Goal: Communication & Community: Answer question/provide support

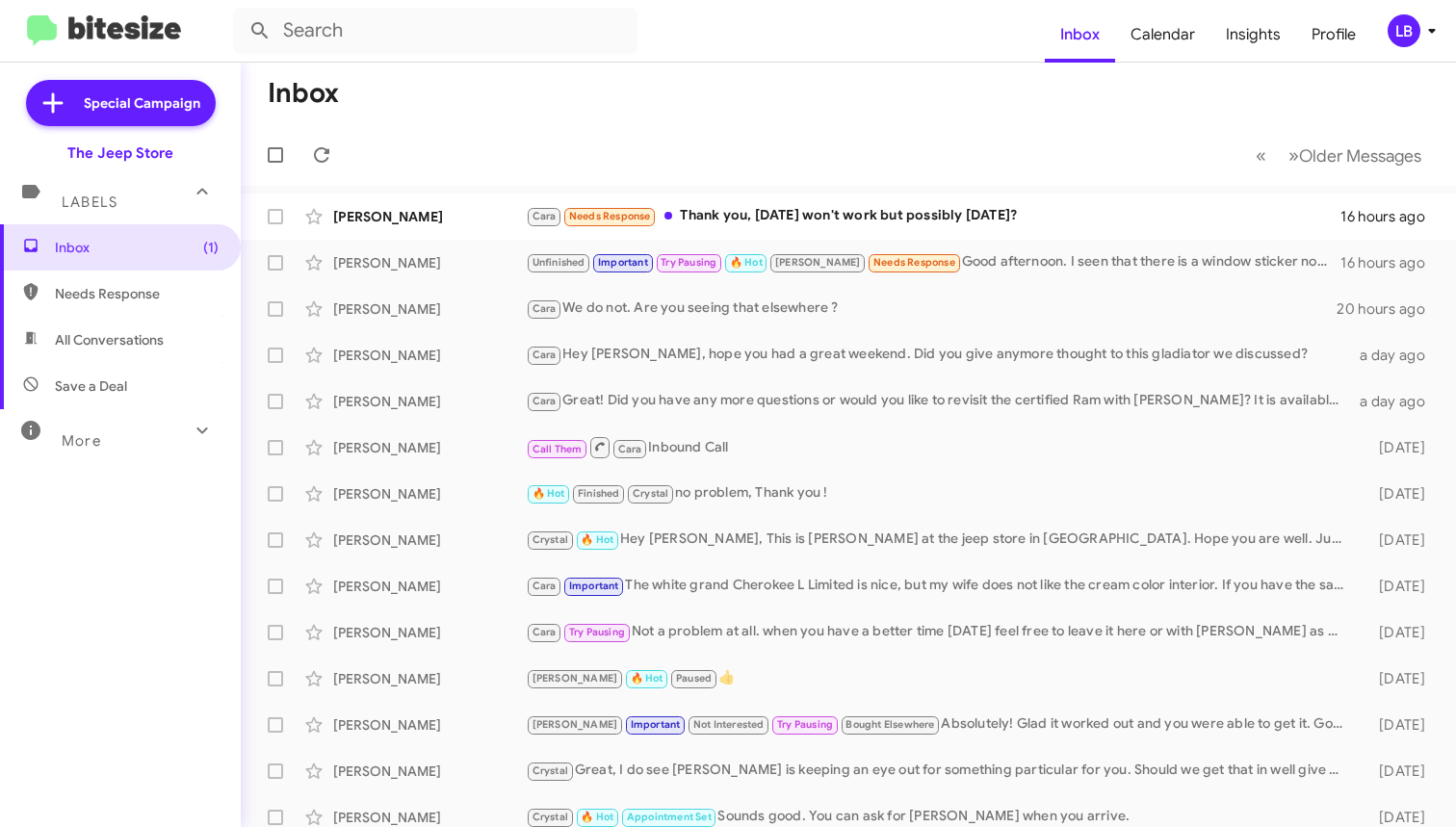
click at [516, 81] on mat-toolbar-row "Inbox" at bounding box center [848, 93] width 1215 height 61
click at [864, 214] on div "[PERSON_NAME] Needs Response Thank you, [DATE] won't work but possibly [DATE]?" at bounding box center [945, 216] width 838 height 22
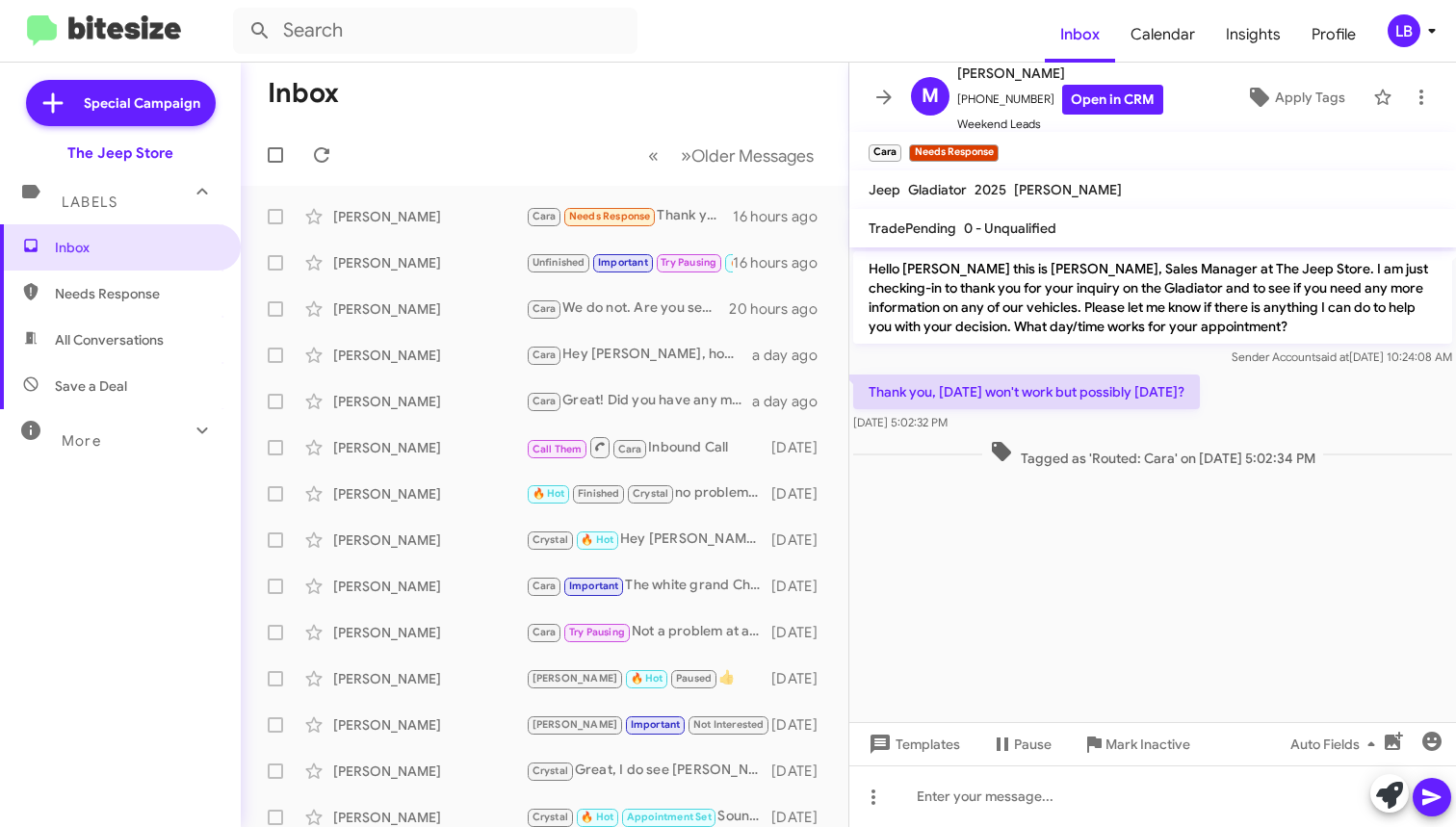
click at [1230, 407] on div "Thank you, [DATE] won't work but possibly [DATE]? [DATE] 5:02:32 PM" at bounding box center [1153, 404] width 607 height 65
drag, startPoint x: 1033, startPoint y: 99, endPoint x: 969, endPoint y: 105, distance: 64.3
click at [969, 105] on span "[PHONE_NUMBER] Open in CRM" at bounding box center [1060, 100] width 206 height 30
copy span "7329308784"
click at [577, 89] on mat-toolbar-row "Inbox" at bounding box center [545, 93] width 608 height 61
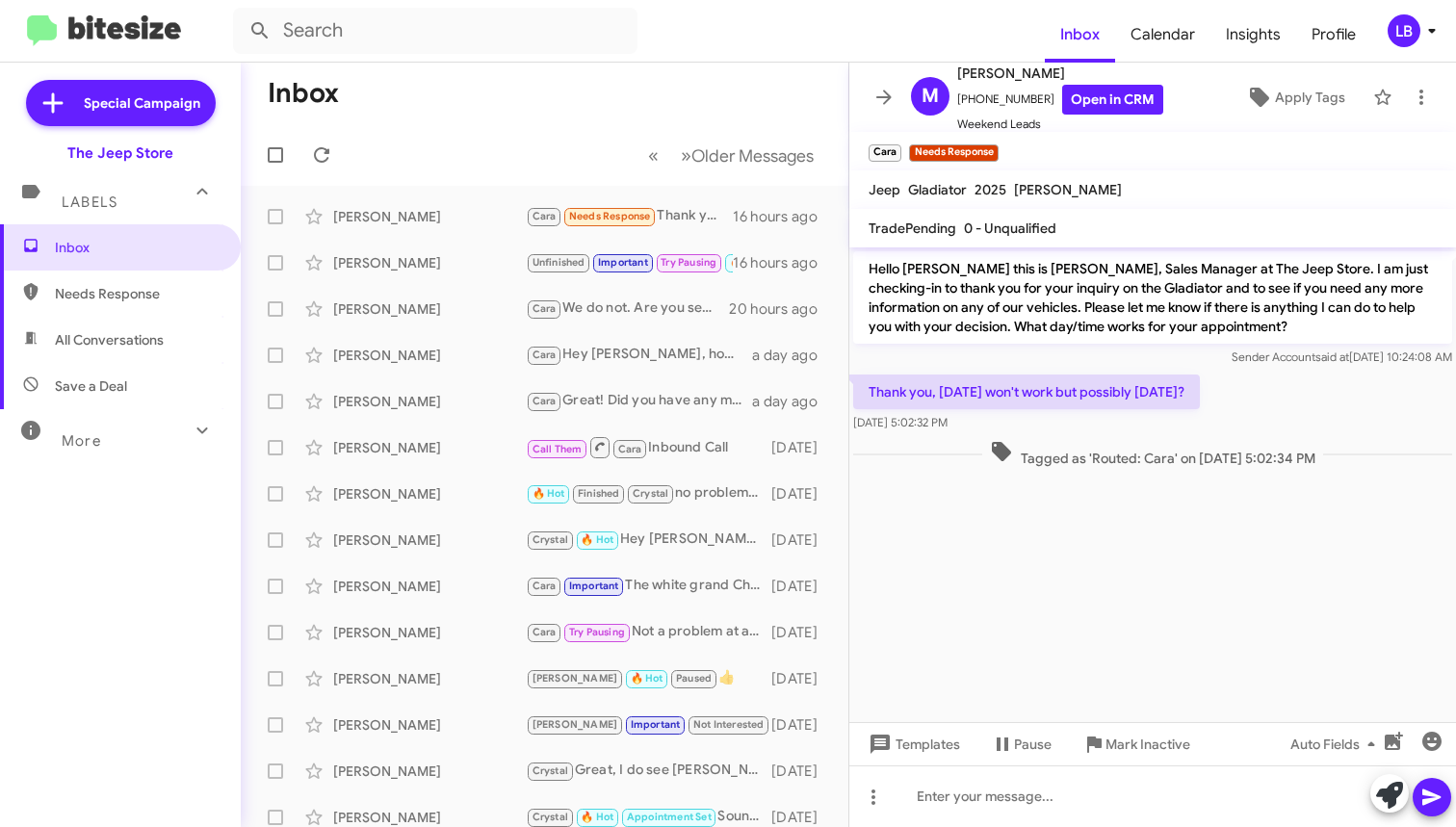
drag, startPoint x: 1305, startPoint y: 388, endPoint x: 1299, endPoint y: 368, distance: 20.9
click at [1304, 387] on div "Thank you, [DATE] won't work but possibly [DATE]? [DATE] 5:02:32 PM" at bounding box center [1153, 404] width 607 height 65
drag, startPoint x: 1032, startPoint y: 100, endPoint x: 972, endPoint y: 107, distance: 60.4
click at [966, 109] on span "[PHONE_NUMBER] Open in CRM" at bounding box center [1060, 100] width 206 height 30
copy span "7329308784"
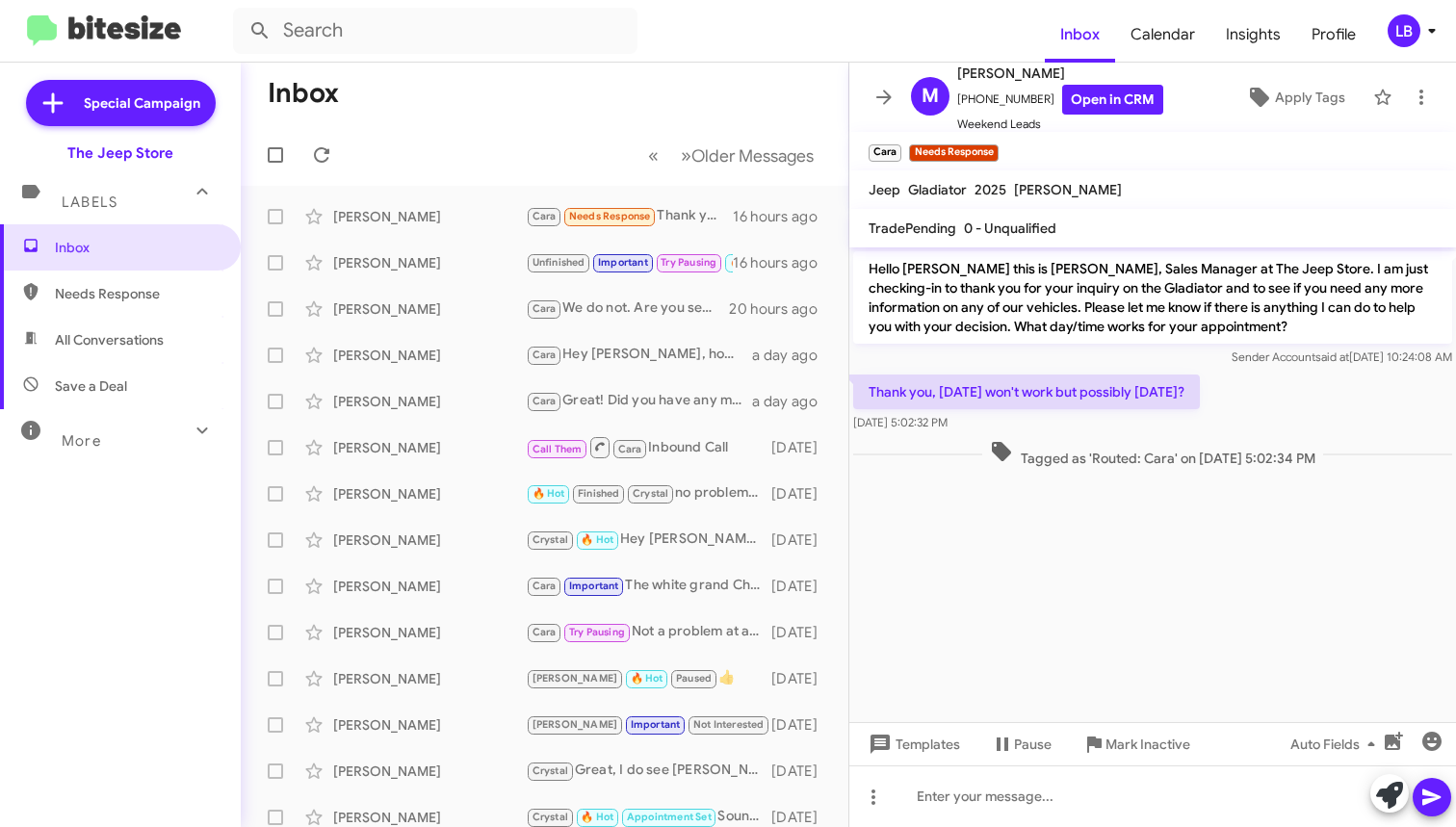
click at [1155, 293] on p "Hello [PERSON_NAME] this is [PERSON_NAME], Sales Manager at The Jeep Store. I a…" at bounding box center [1152, 298] width 599 height 93
click at [1096, 468] on div "Tagged as 'Routed: Cara' on [DATE] 5:02:34 PM" at bounding box center [1153, 454] width 607 height 36
click at [198, 0] on mat-toolbar "Inbox Calendar Insights Profile LB" at bounding box center [728, 31] width 1456 height 61
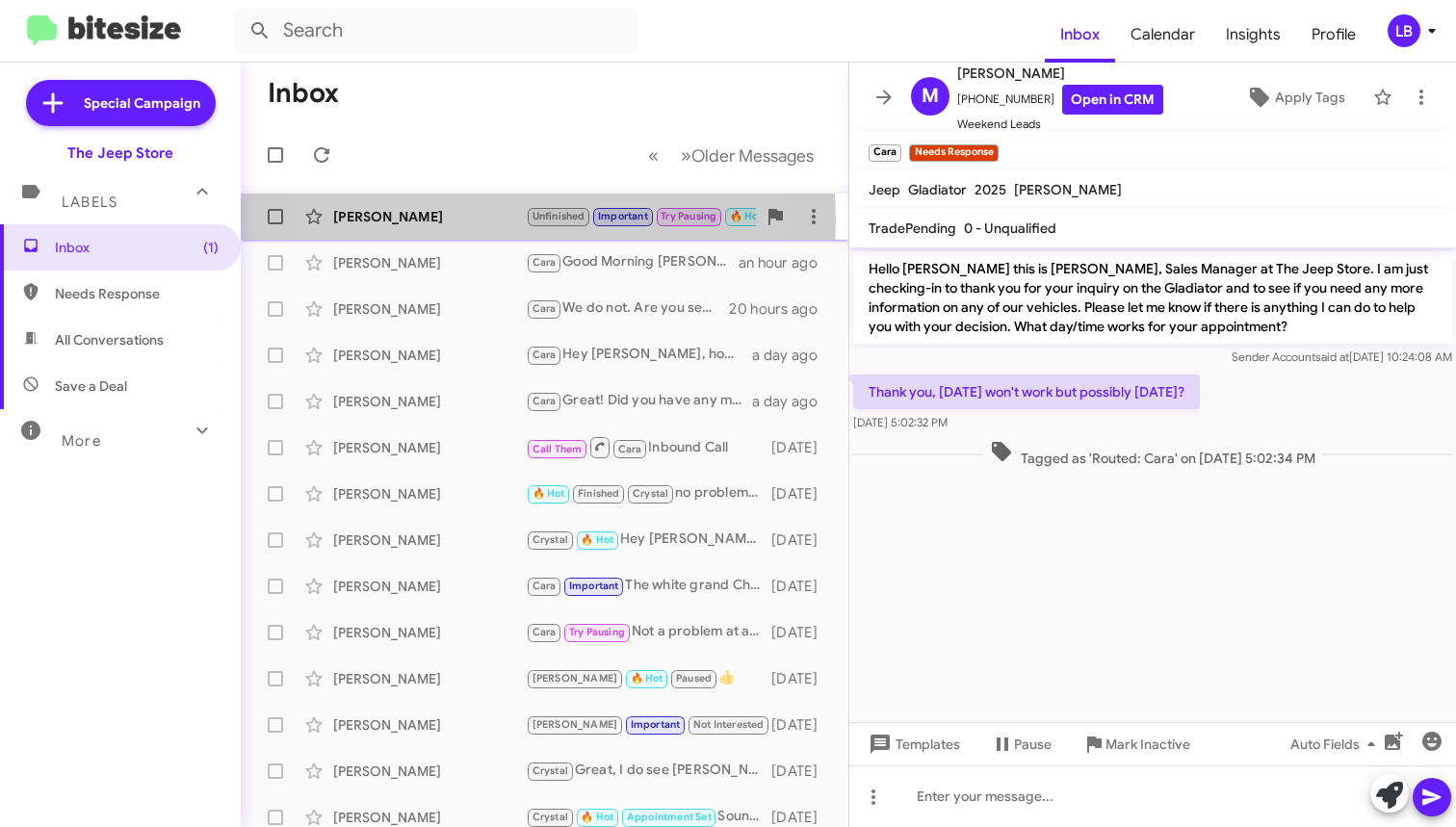
click at [443, 219] on div "[PERSON_NAME]" at bounding box center [429, 217] width 192 height 20
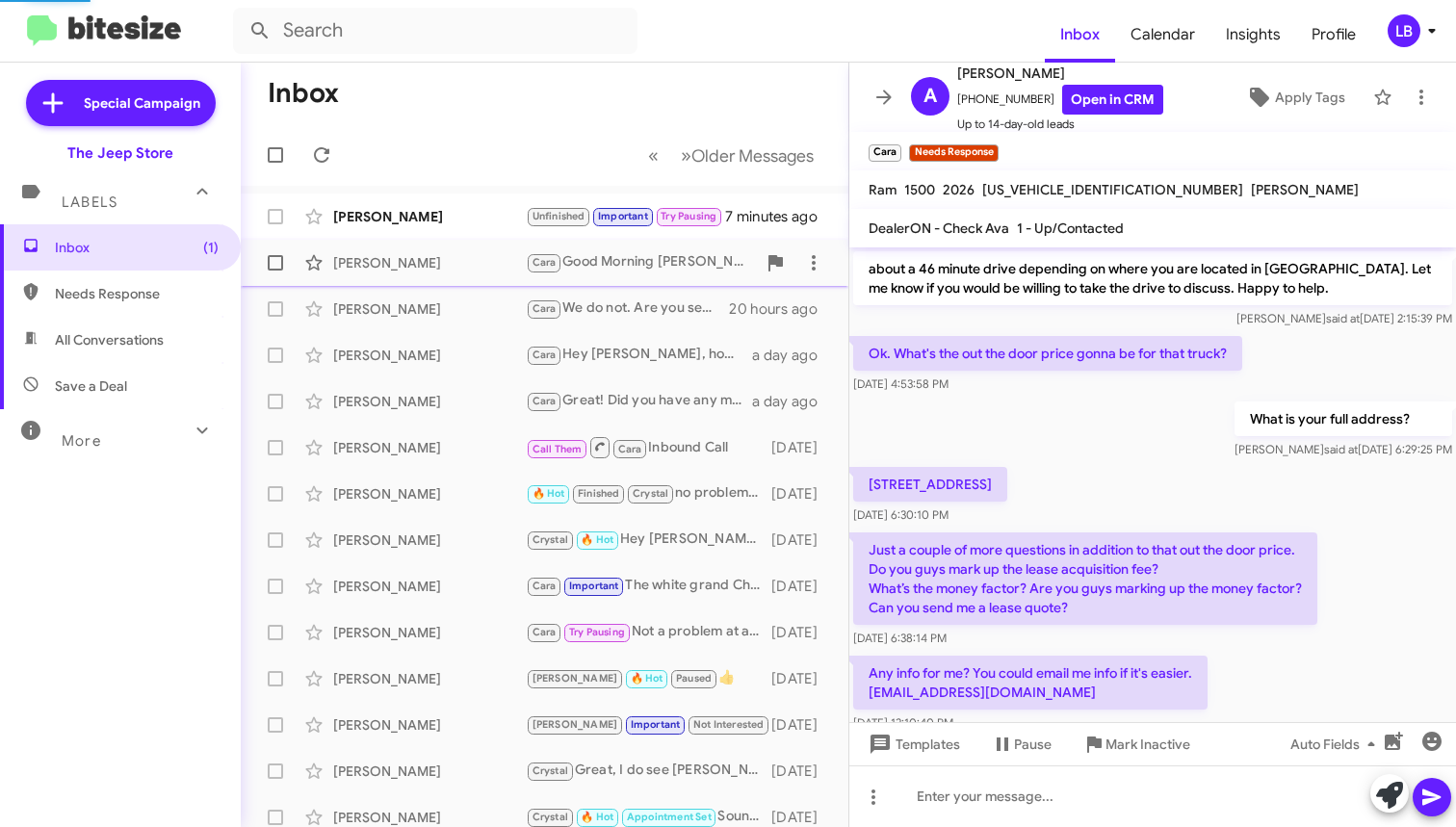
scroll to position [1306, 0]
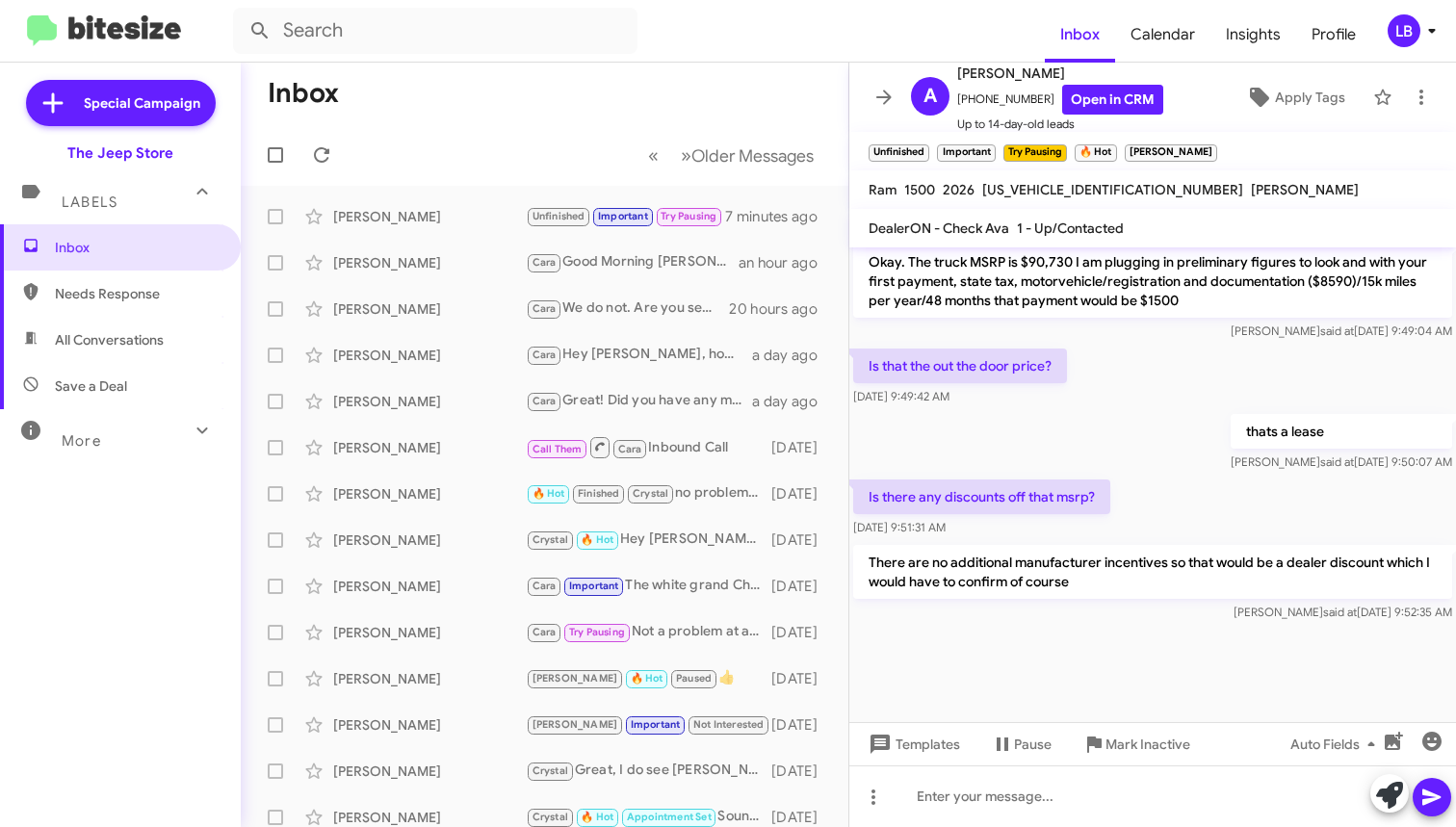
click at [1155, 367] on div "Is that the out the door price? [DATE] 9:49:42 AM" at bounding box center [1153, 377] width 607 height 65
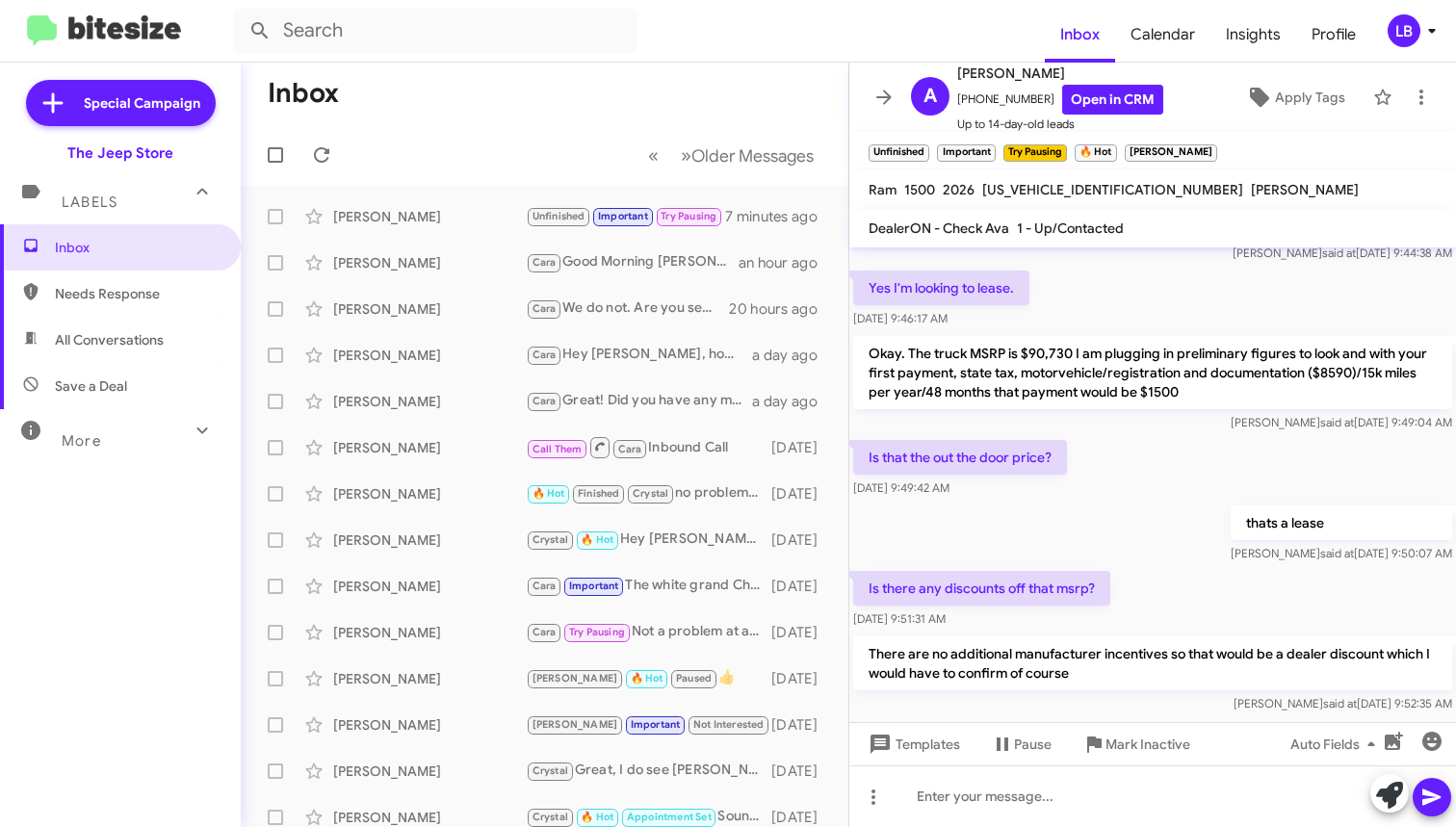
drag, startPoint x: 534, startPoint y: 99, endPoint x: 488, endPoint y: 57, distance: 62.3
click at [534, 99] on mat-toolbar-row "Inbox" at bounding box center [545, 93] width 608 height 61
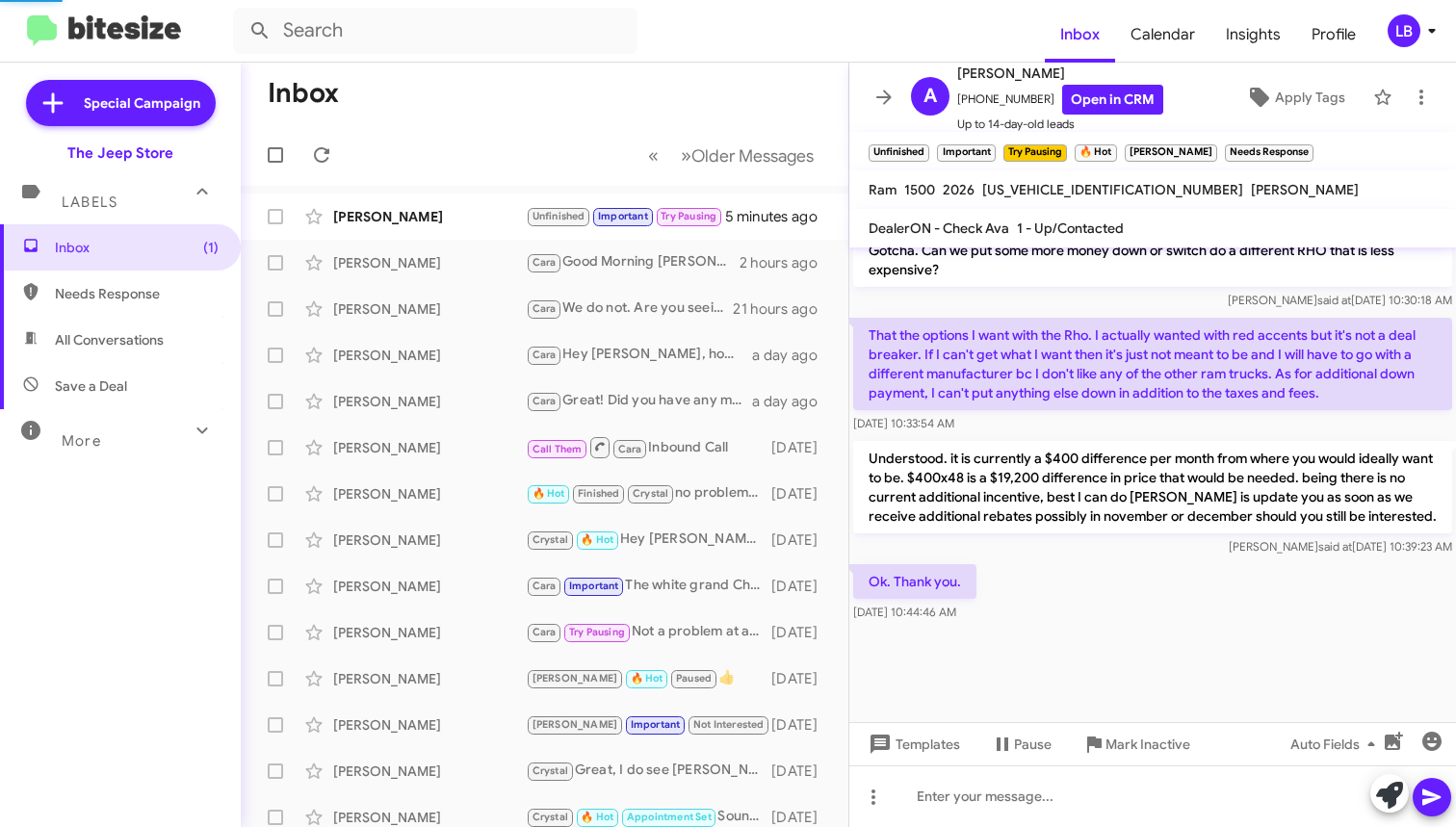
scroll to position [1344, 0]
click at [422, 203] on div "[PERSON_NAME] Unfinished Important Try Pausing 🔥 Hot [PERSON_NAME] Needs Respon…" at bounding box center [545, 216] width 576 height 38
click at [607, 112] on mat-toolbar-row "Inbox" at bounding box center [545, 93] width 608 height 61
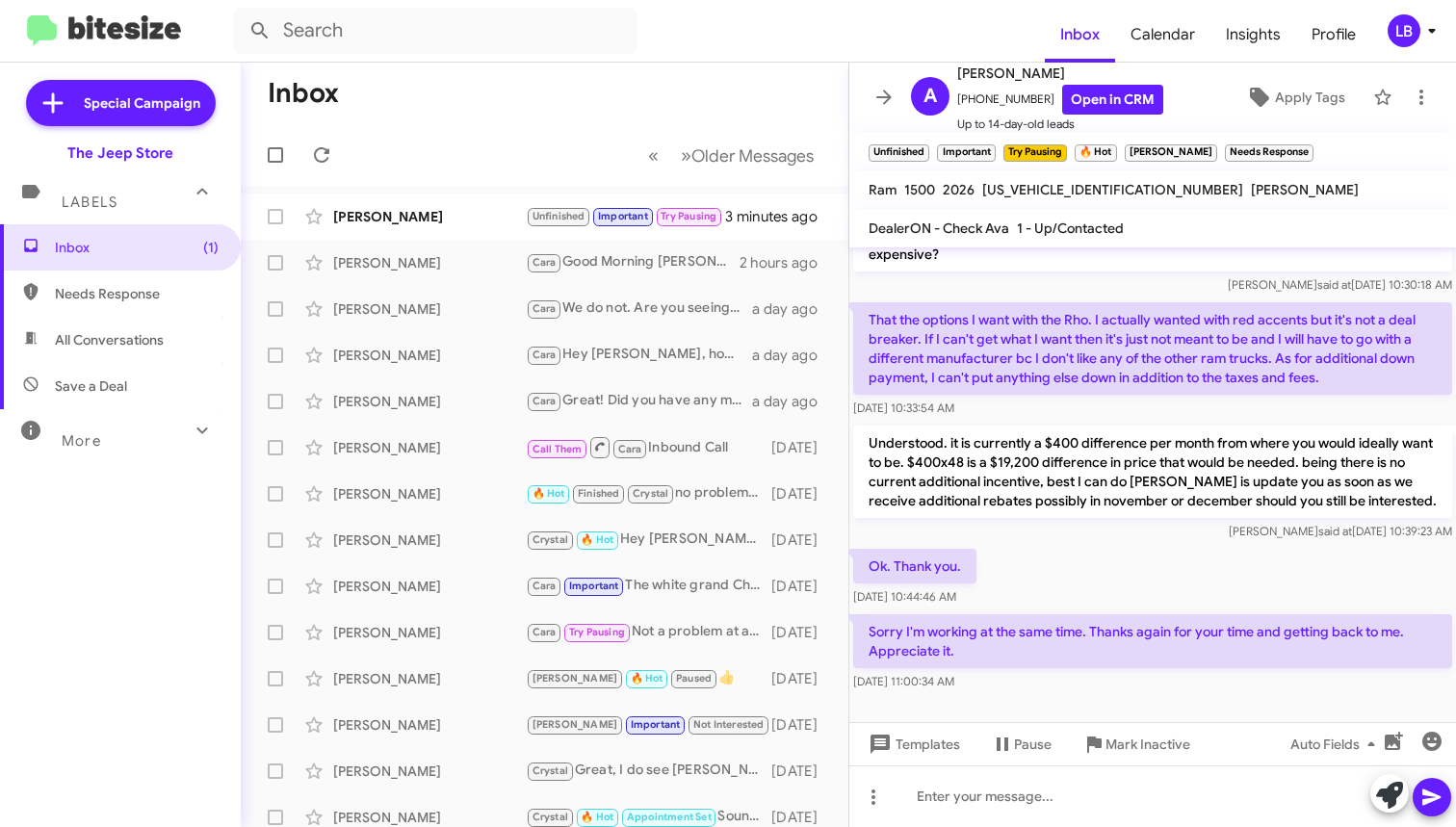
scroll to position [1374, 0]
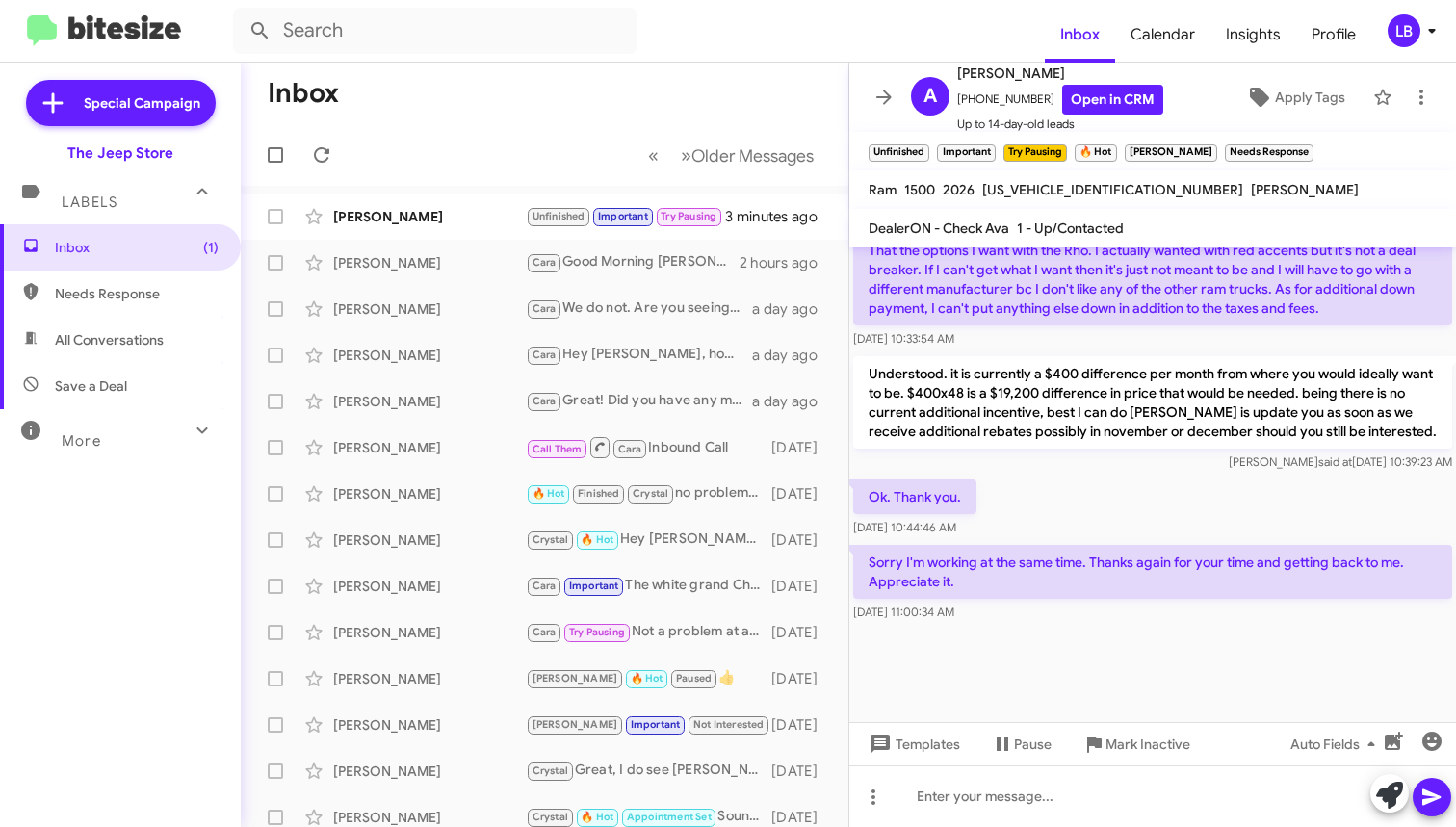
click at [1115, 564] on p "Sorry I'm working at the same time. Thanks again for your time and getting back…" at bounding box center [1152, 571] width 599 height 54
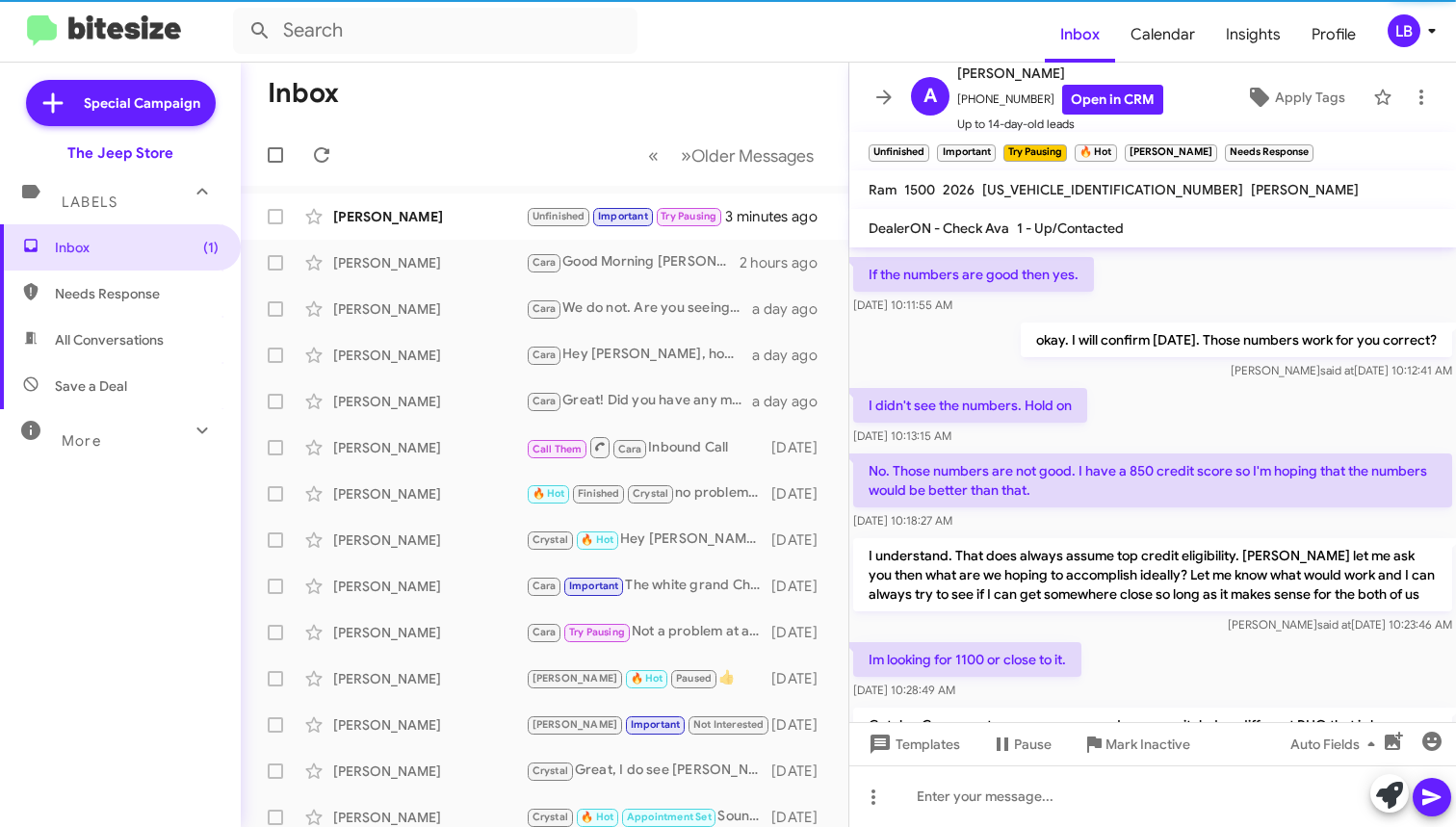
scroll to position [3494, 0]
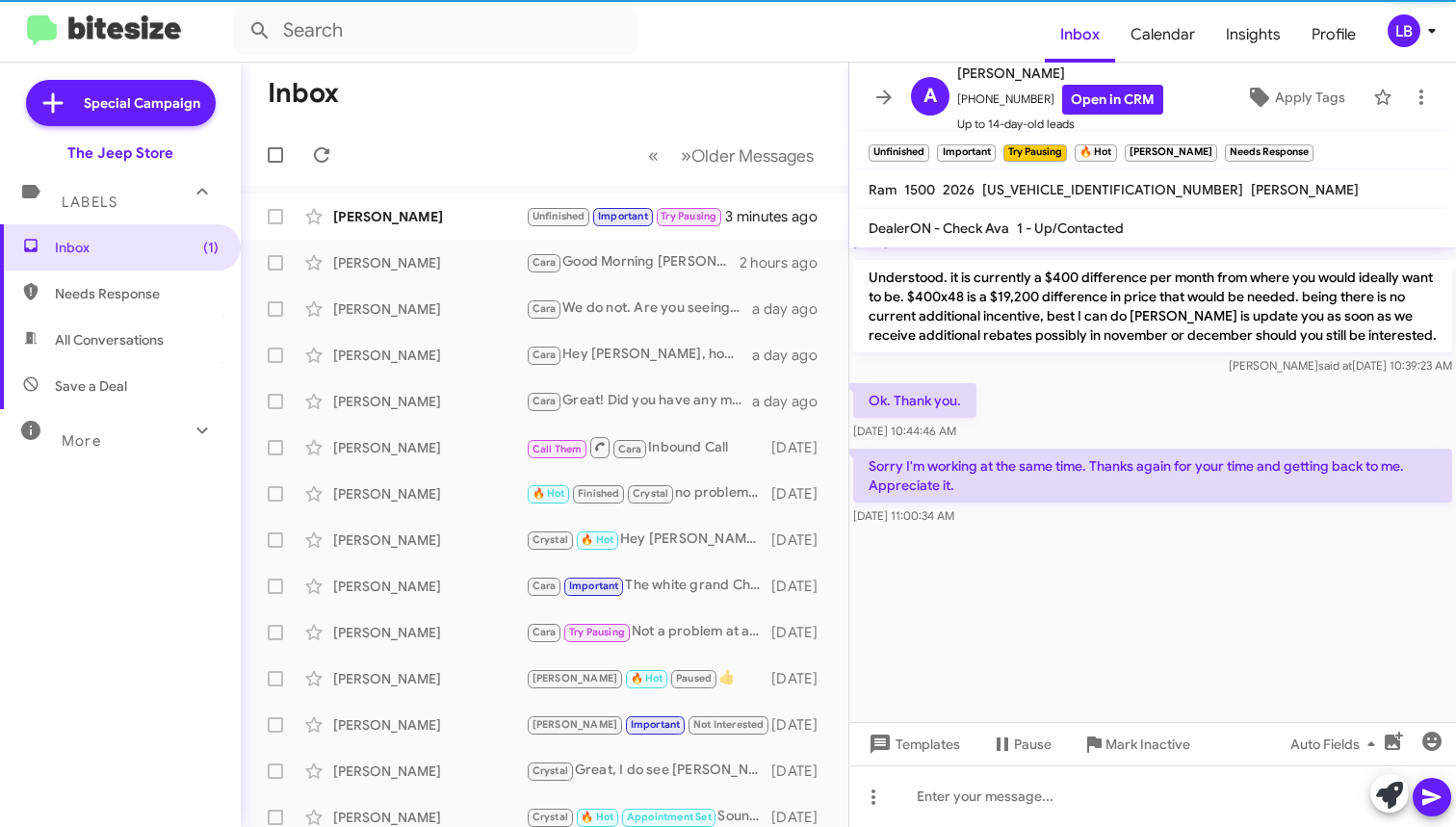
click at [1144, 386] on div "Ok. Thank you. [DATE] 10:44:46 AM" at bounding box center [1153, 412] width 607 height 65
click at [360, 124] on mat-toolbar-row "« Previous » Next Older Messages" at bounding box center [545, 155] width 608 height 61
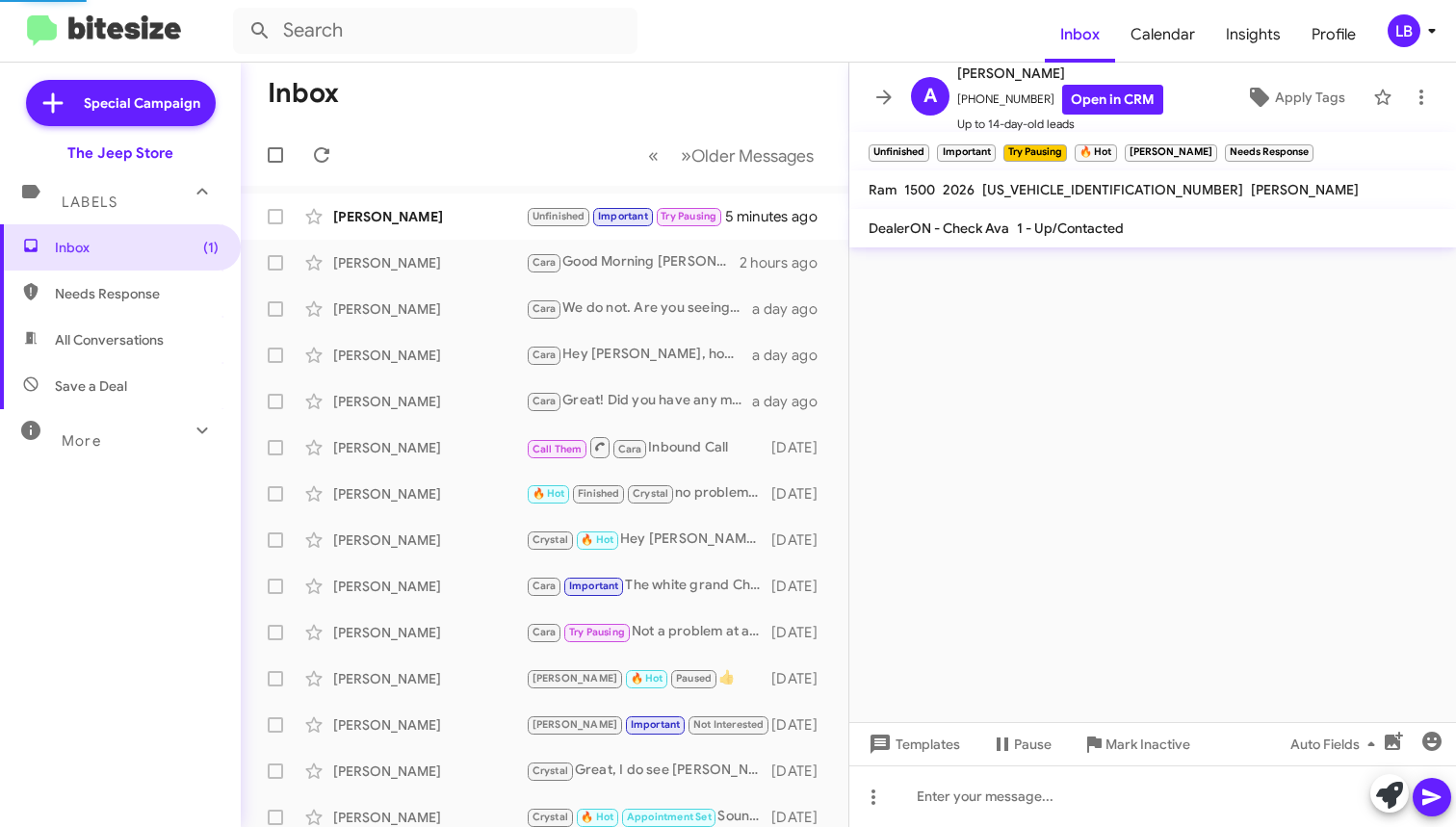
scroll to position [0, 0]
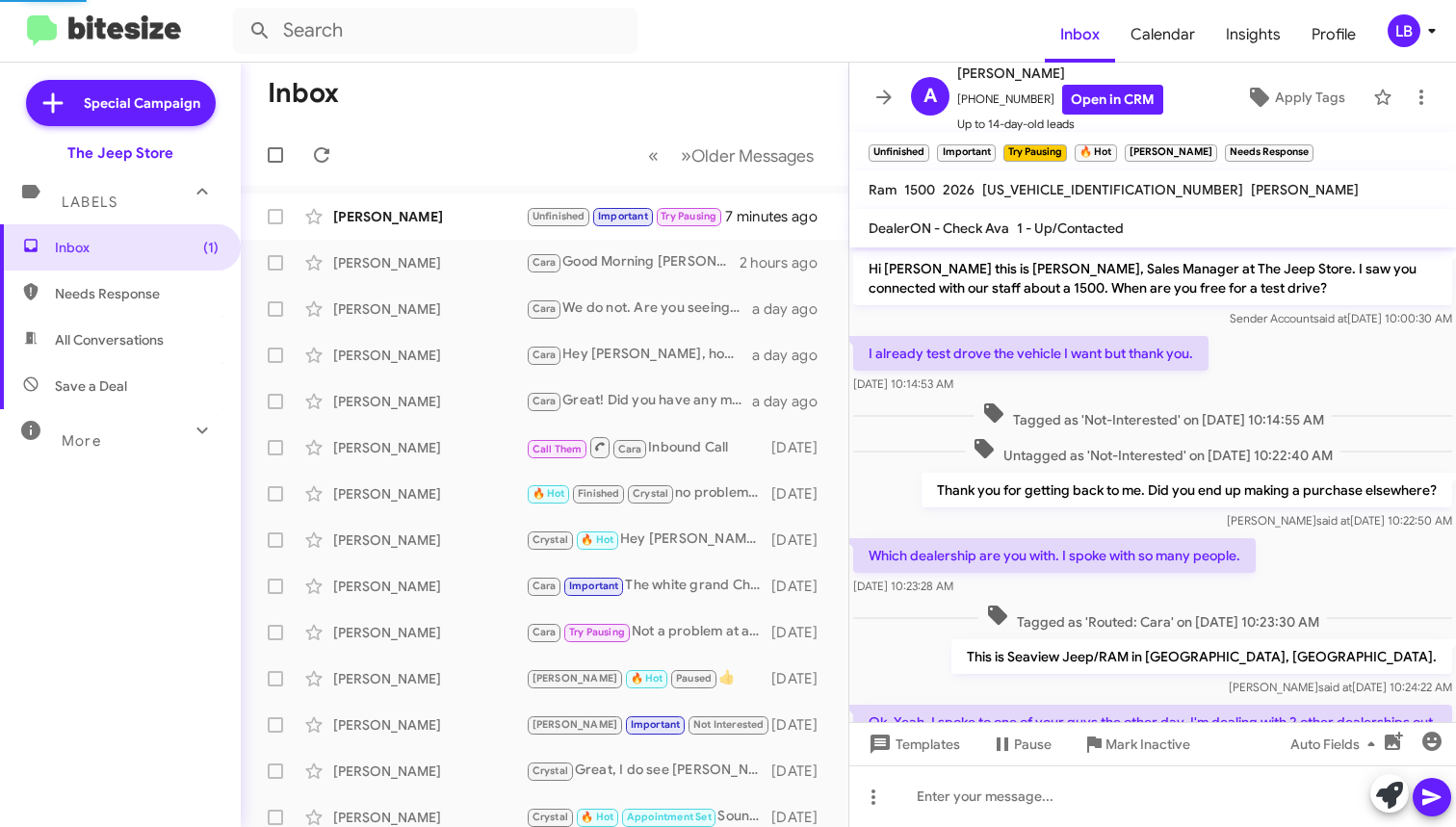
click at [528, 156] on mat-toolbar-row "« Previous » Next Older Messages" at bounding box center [545, 155] width 608 height 61
click at [466, 160] on mat-toolbar-row "« Previous » Next Older Messages" at bounding box center [545, 155] width 608 height 61
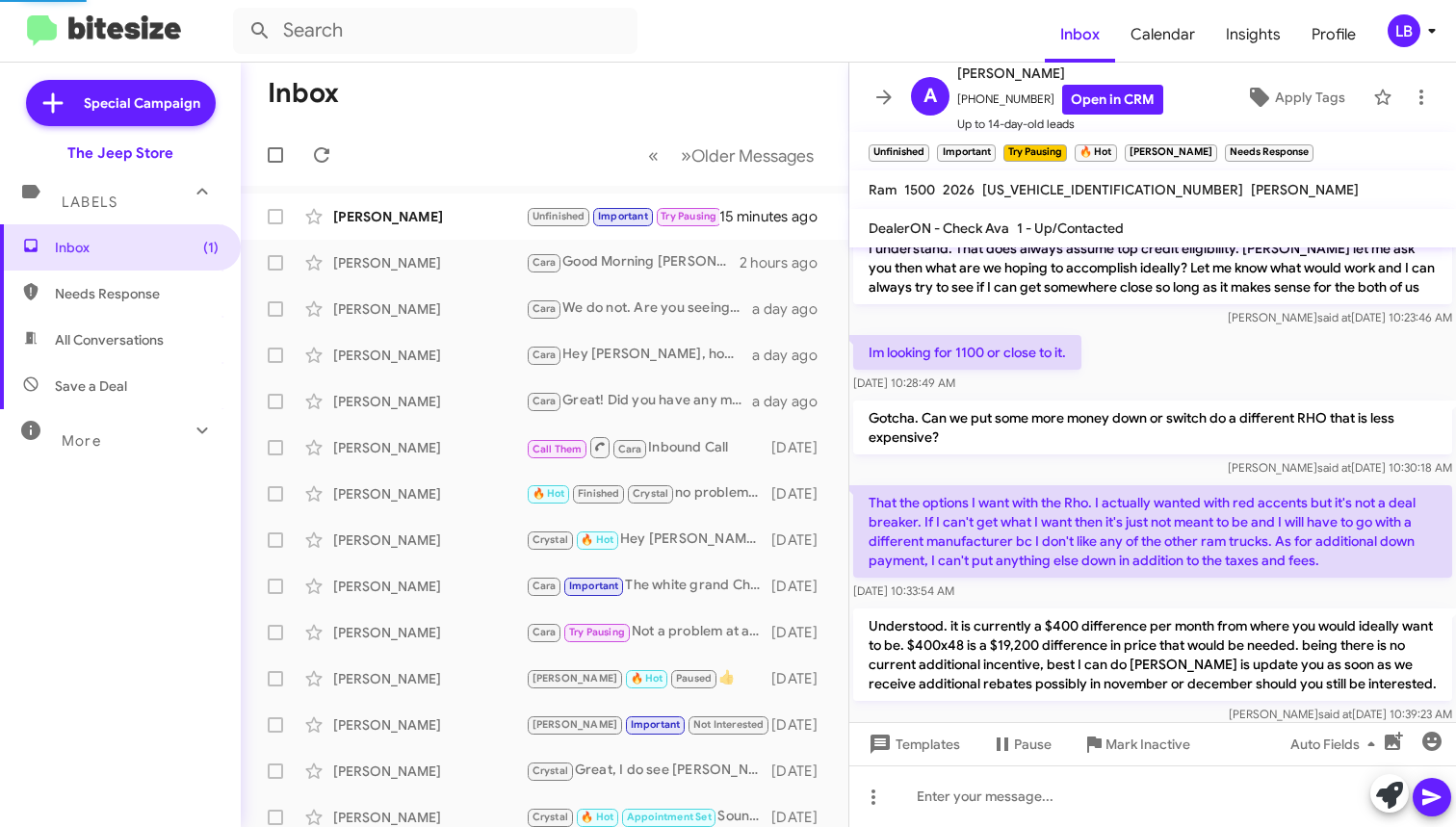
scroll to position [4413, 0]
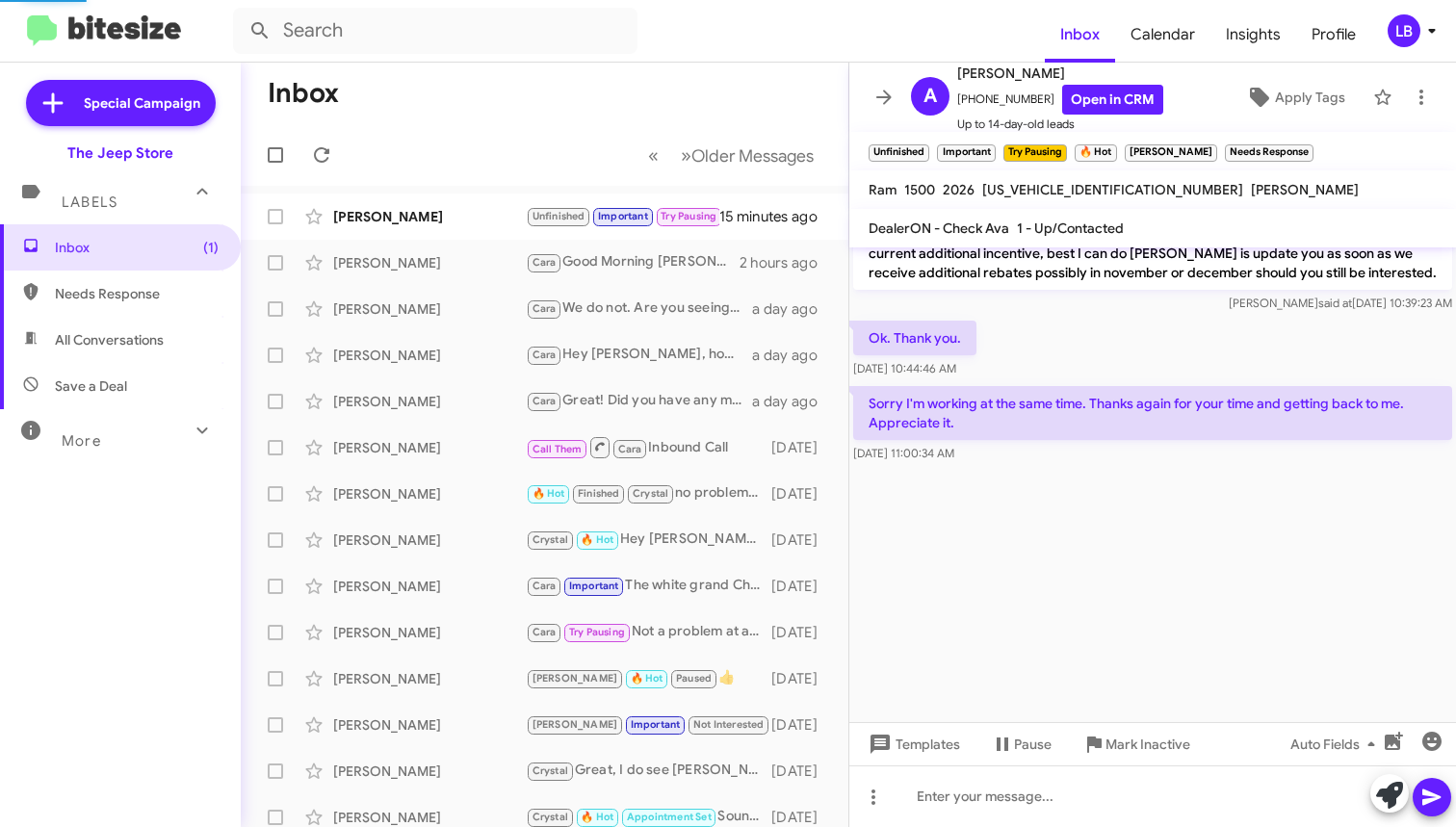
click at [1078, 281] on p "Understood. it is currently a $400 difference per month from where you would id…" at bounding box center [1152, 244] width 599 height 93
click at [415, 202] on div "[PERSON_NAME] Unfinished Important Try Pausing 🔥 Hot [PERSON_NAME] Needs Respon…" at bounding box center [545, 216] width 576 height 38
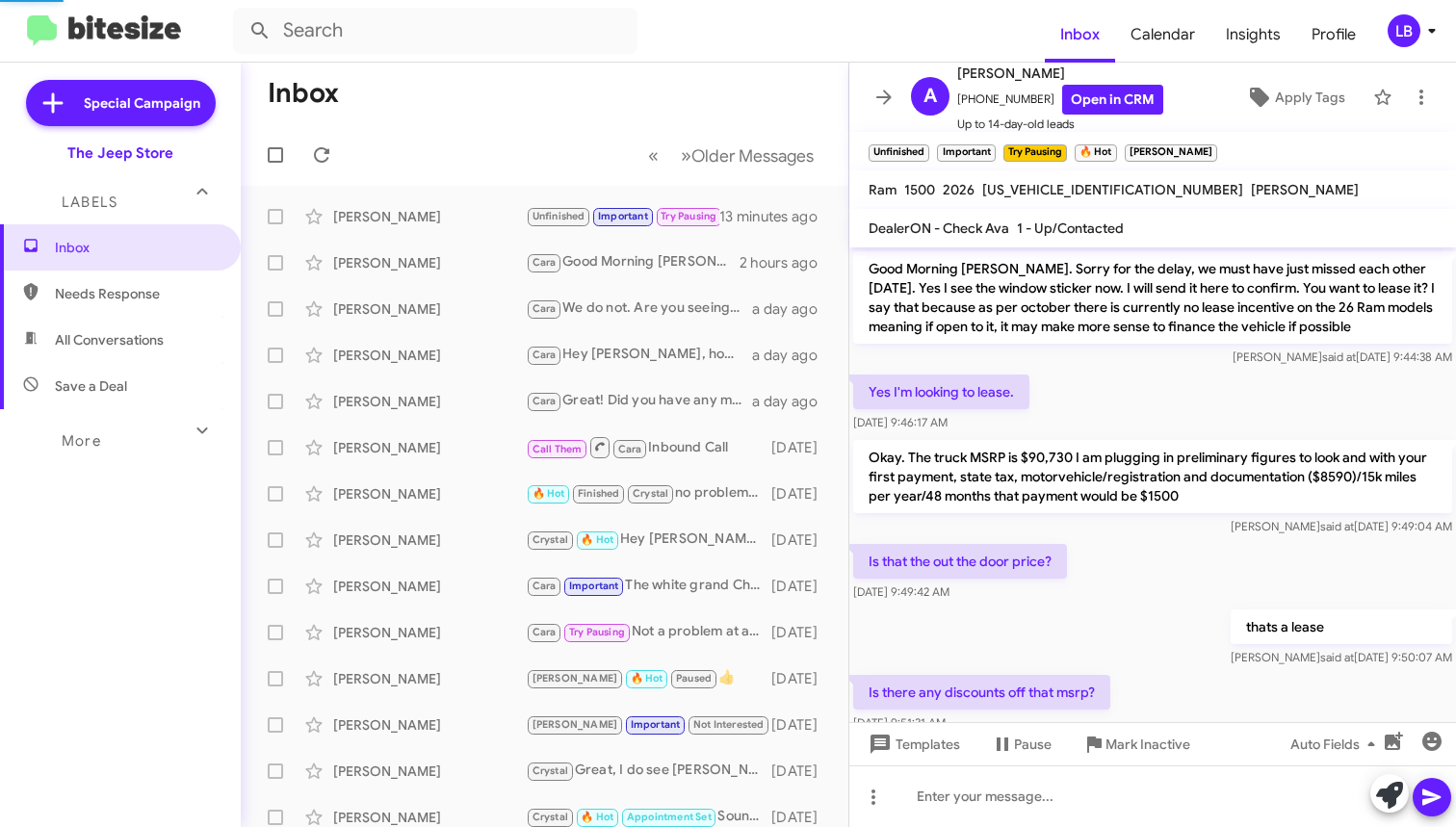
scroll to position [1278, 0]
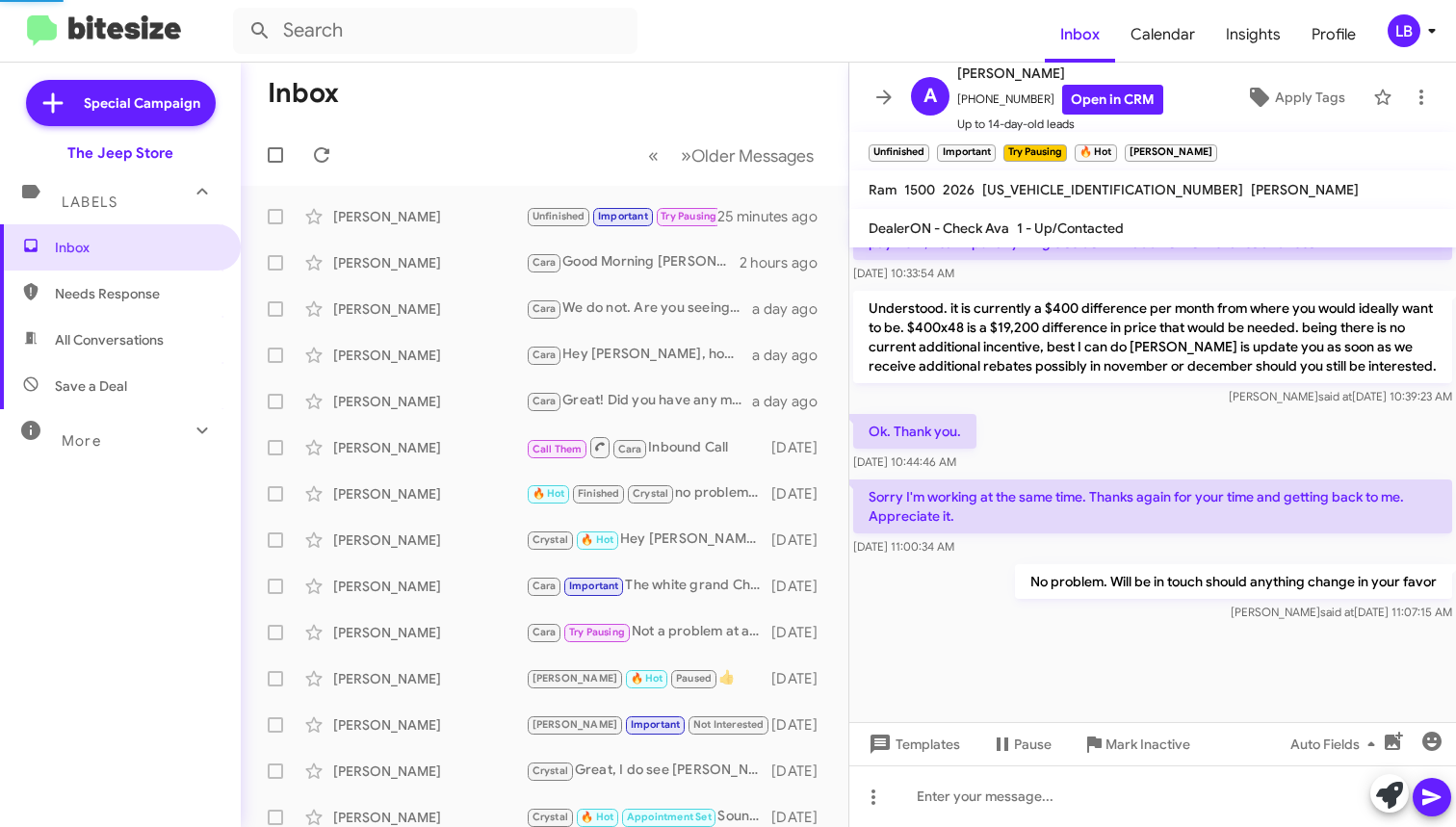
drag, startPoint x: 547, startPoint y: 132, endPoint x: 469, endPoint y: 122, distance: 78.6
click at [546, 132] on mat-toolbar-row "« Previous » Next Older Messages" at bounding box center [545, 155] width 608 height 61
click at [641, 104] on mat-toolbar-row "Inbox" at bounding box center [545, 93] width 608 height 61
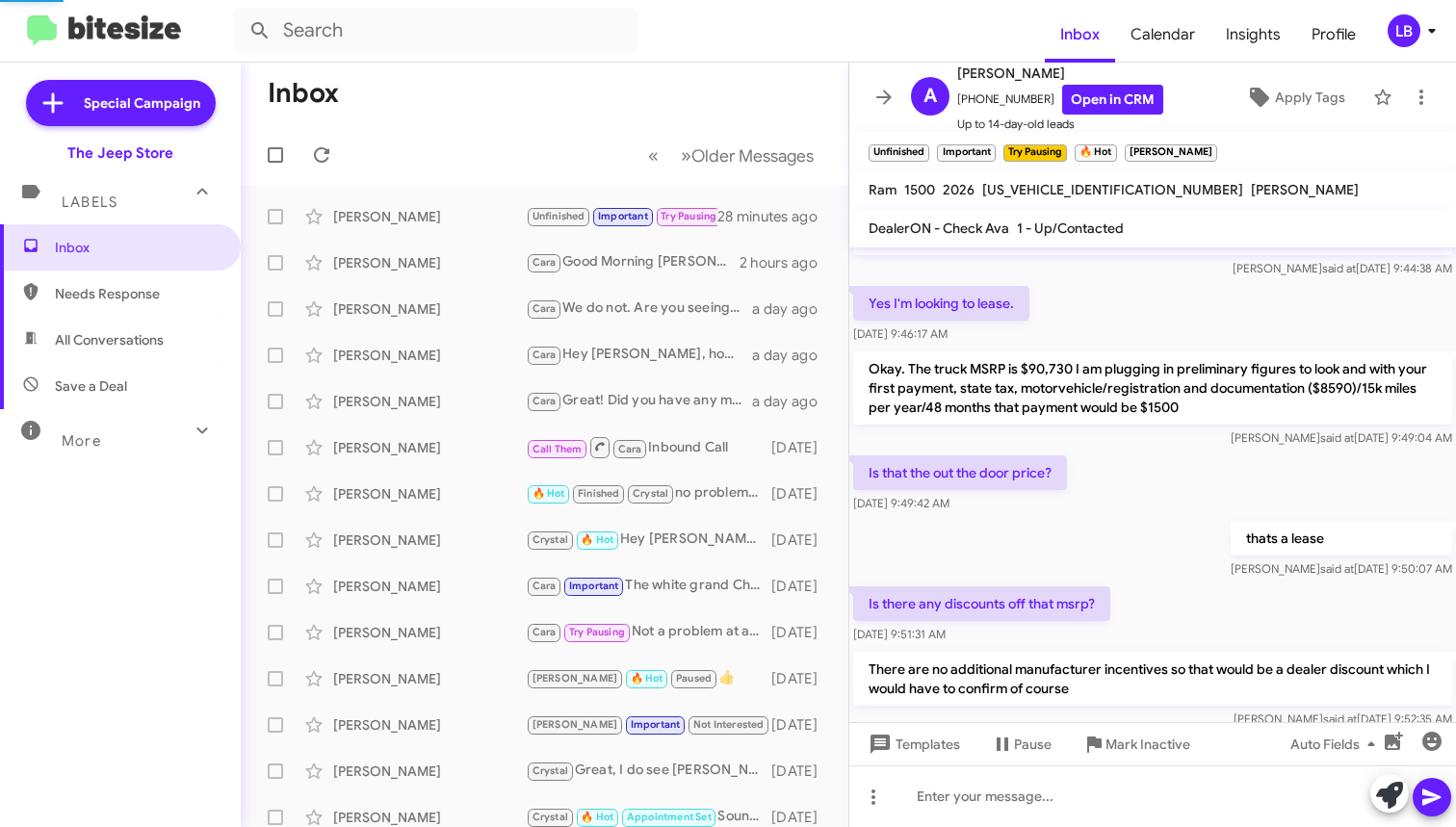
click at [478, 178] on mat-toolbar-row "« Previous » Next Older Messages" at bounding box center [545, 155] width 608 height 61
click at [474, 102] on mat-toolbar-row "Inbox" at bounding box center [545, 93] width 608 height 61
click at [532, 100] on mat-toolbar-row "Inbox" at bounding box center [545, 93] width 608 height 61
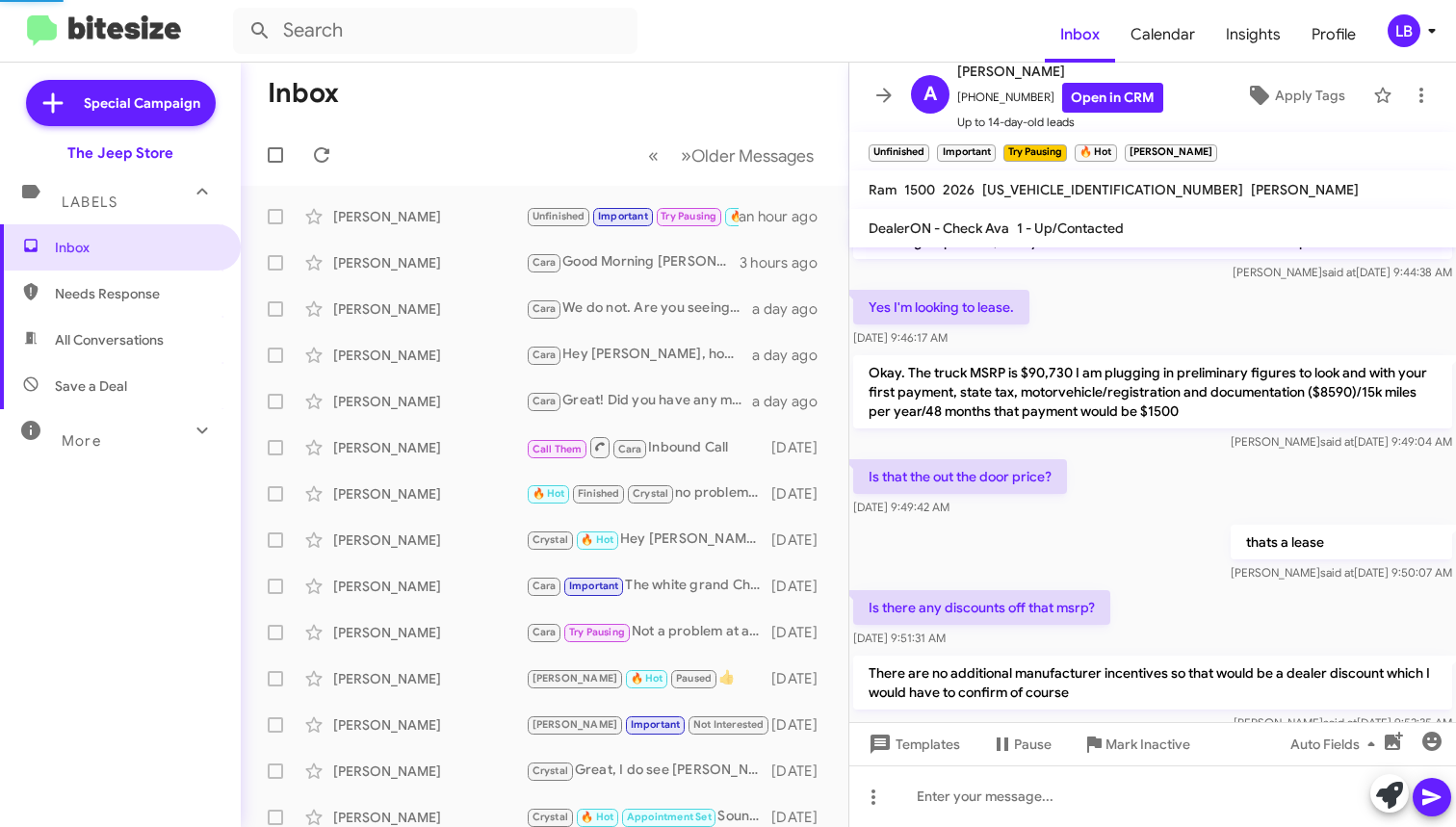
click at [446, 135] on mat-toolbar-row "« Previous » Next Older Messages" at bounding box center [545, 155] width 608 height 61
click at [610, 78] on mat-toolbar-row "Inbox" at bounding box center [545, 93] width 608 height 61
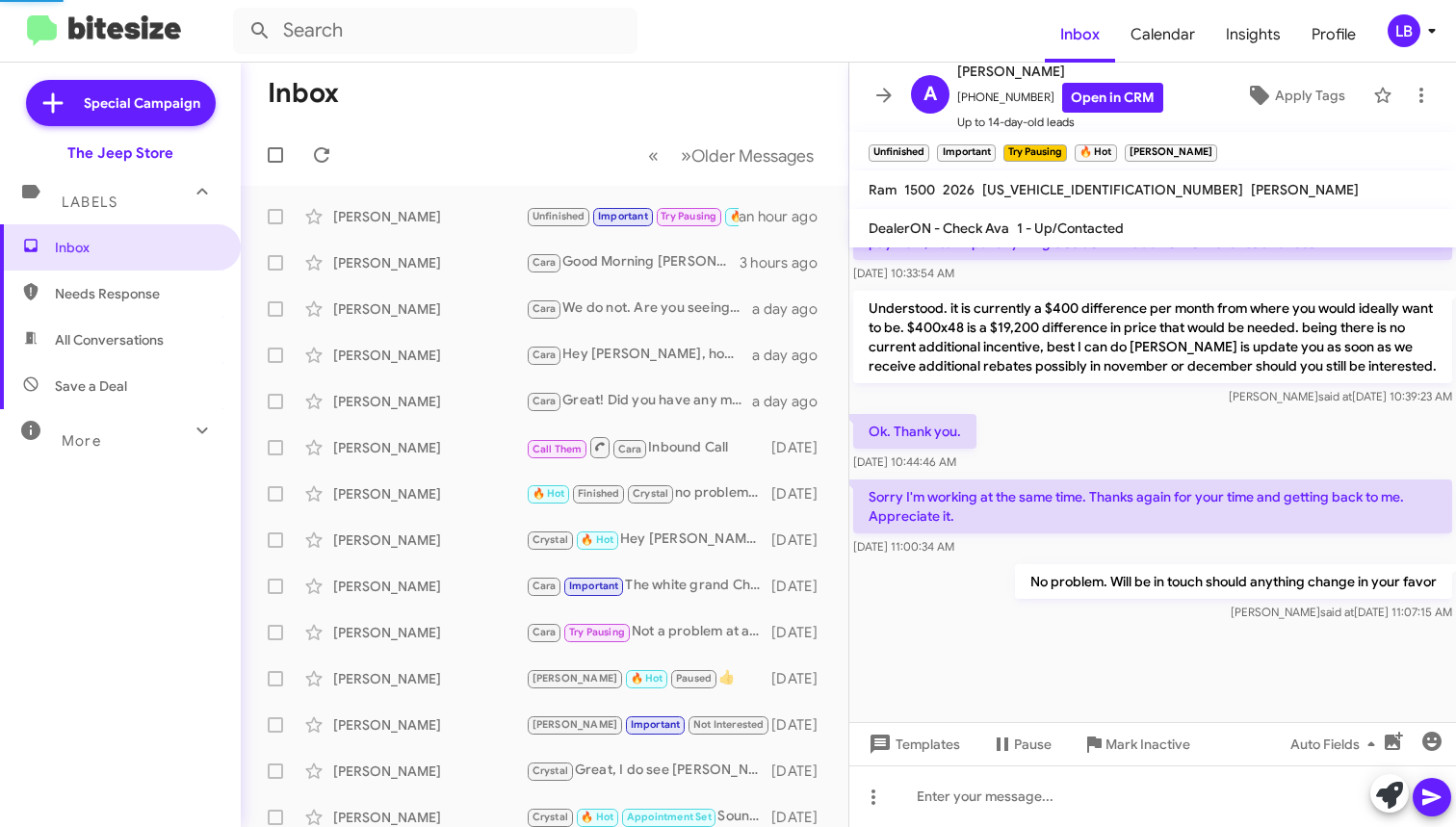
click at [1149, 395] on div "Travis said at Oct 14, 2025, 10:39:23 AM" at bounding box center [1152, 397] width 599 height 20
drag, startPoint x: 1173, startPoint y: 267, endPoint x: 1199, endPoint y: 256, distance: 28.2
click at [1173, 287] on div "Understood. it is currently a $400 difference per month from where you would id…" at bounding box center [1153, 348] width 607 height 123
click at [714, 103] on mat-toolbar-row "Inbox" at bounding box center [545, 93] width 608 height 61
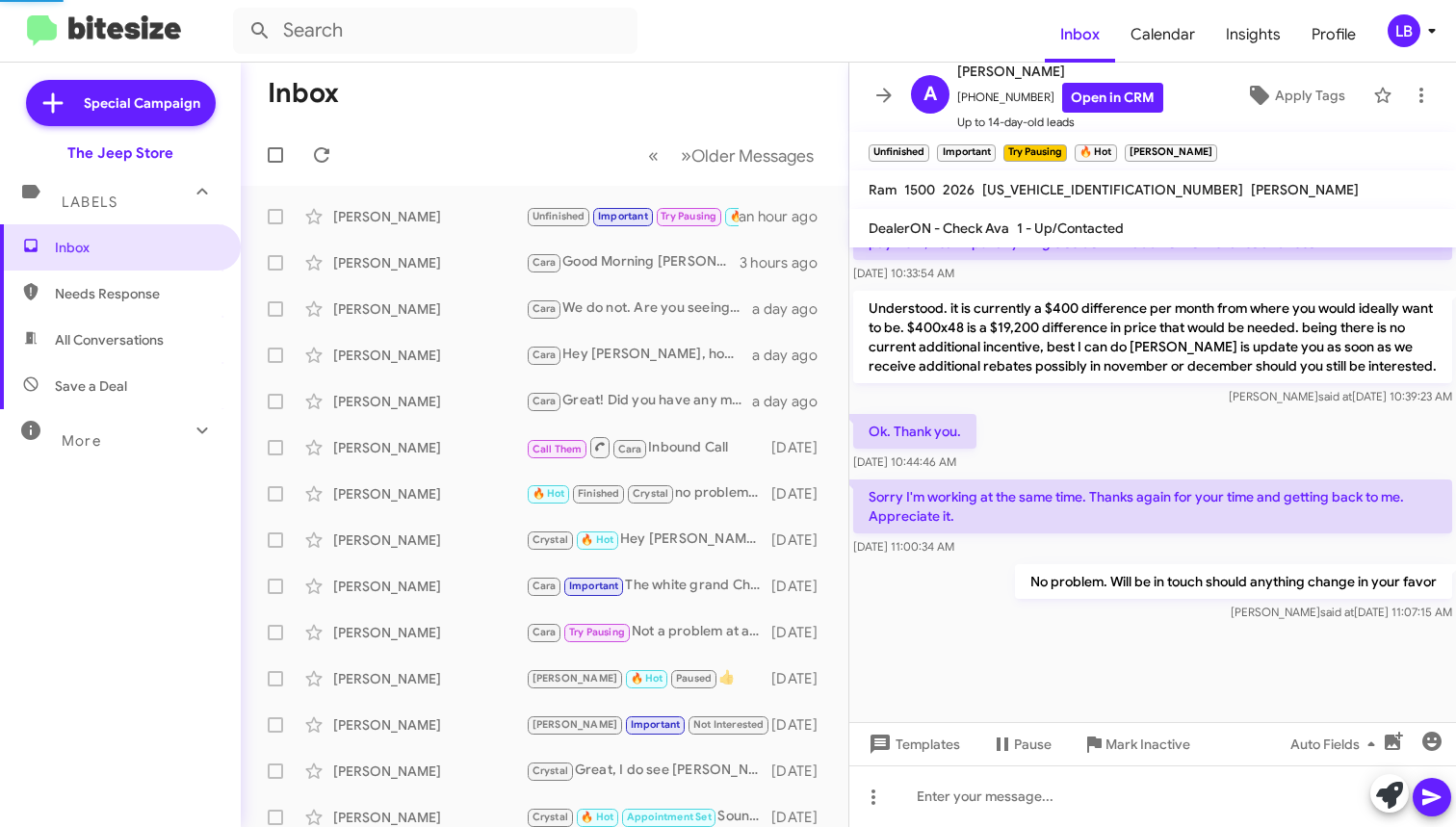
drag, startPoint x: 528, startPoint y: 105, endPoint x: 594, endPoint y: 97, distance: 66.5
click at [528, 105] on mat-toolbar-row "Inbox" at bounding box center [545, 93] width 608 height 61
click at [531, 121] on mat-toolbar-row "Inbox" at bounding box center [545, 93] width 608 height 61
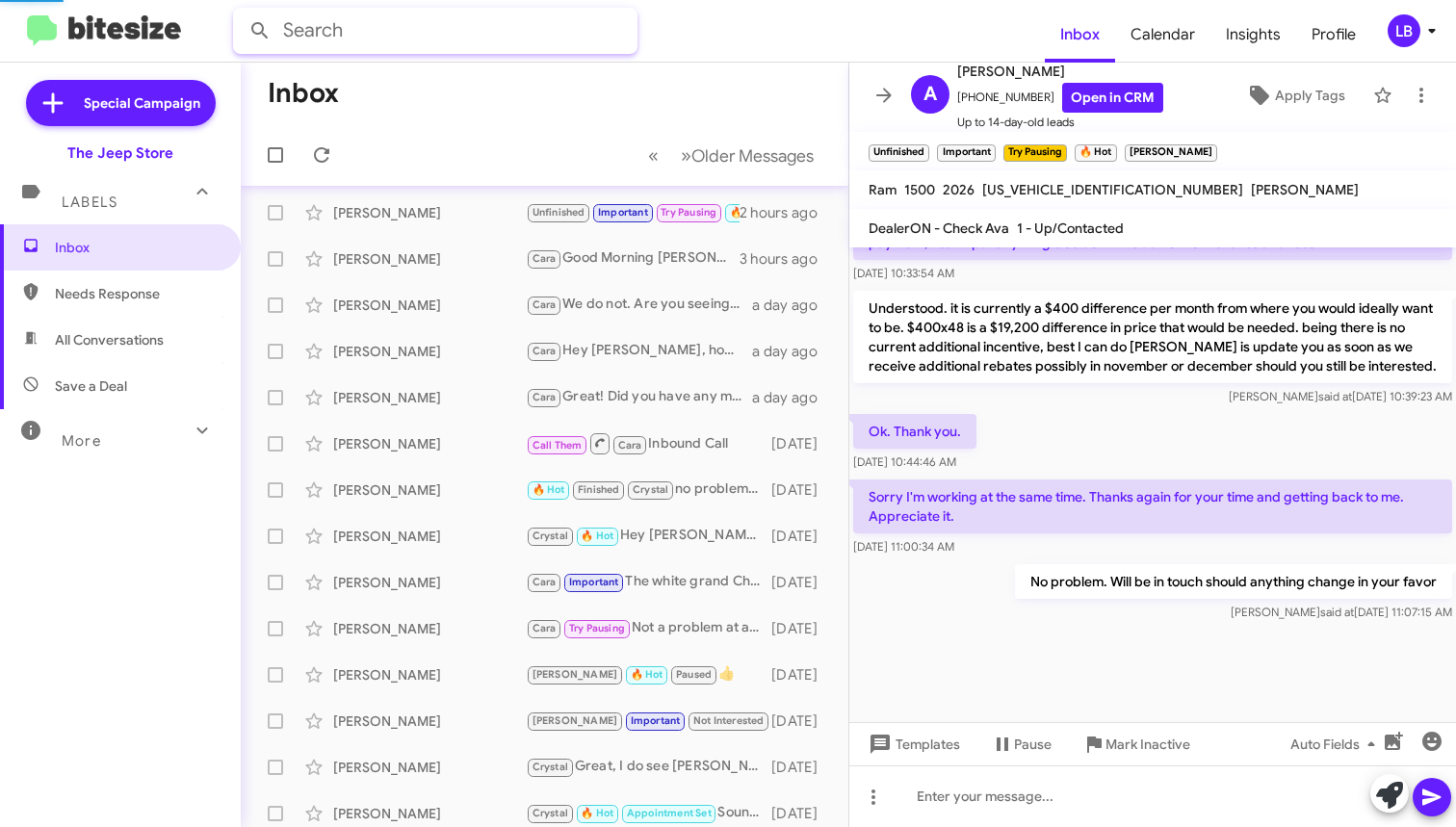
click at [434, 31] on input "text" at bounding box center [435, 31] width 405 height 46
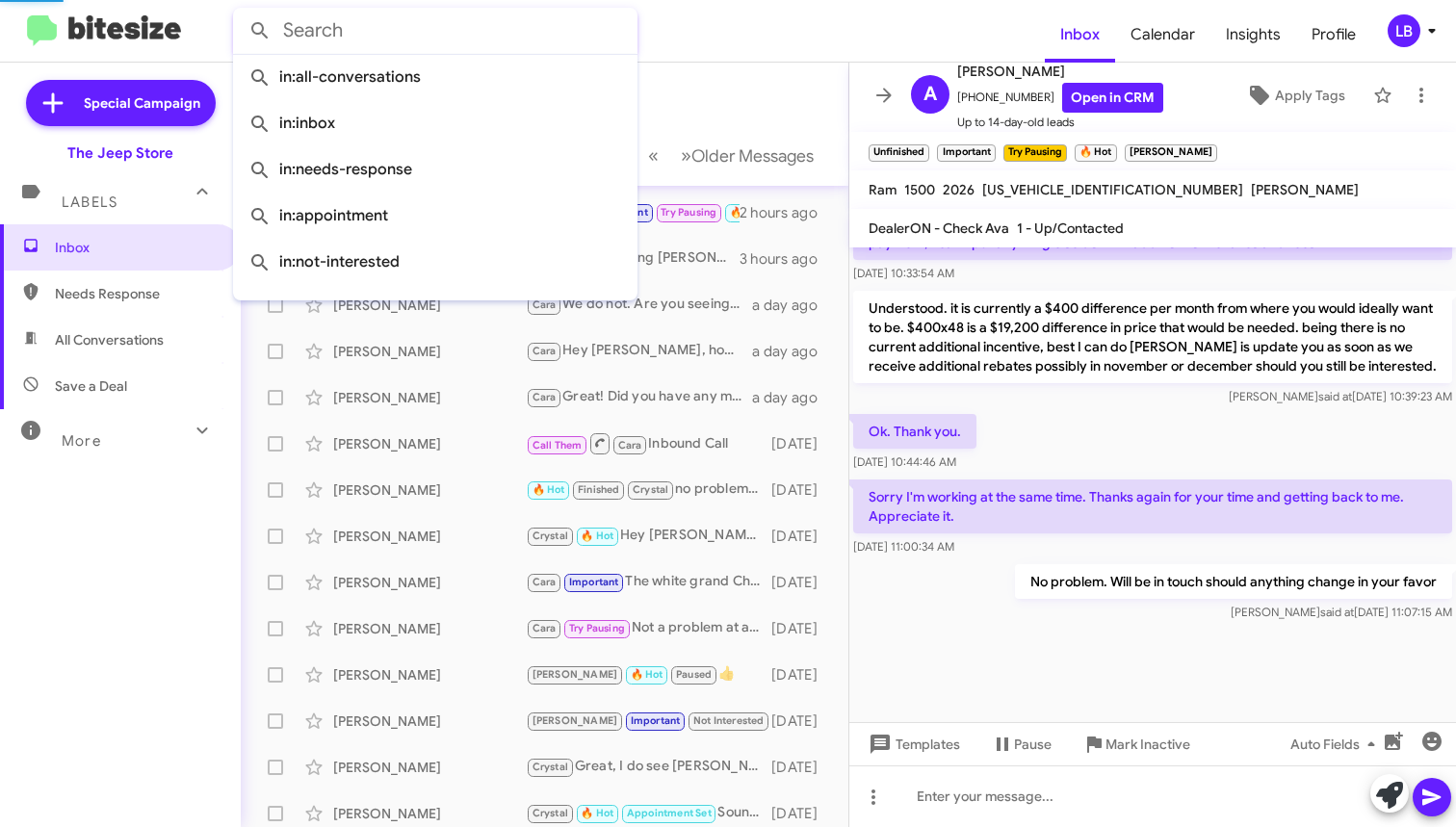
click at [260, 31] on button at bounding box center [260, 31] width 38 height 38
click at [772, 104] on mat-toolbar-row "Inbox" at bounding box center [545, 93] width 608 height 61
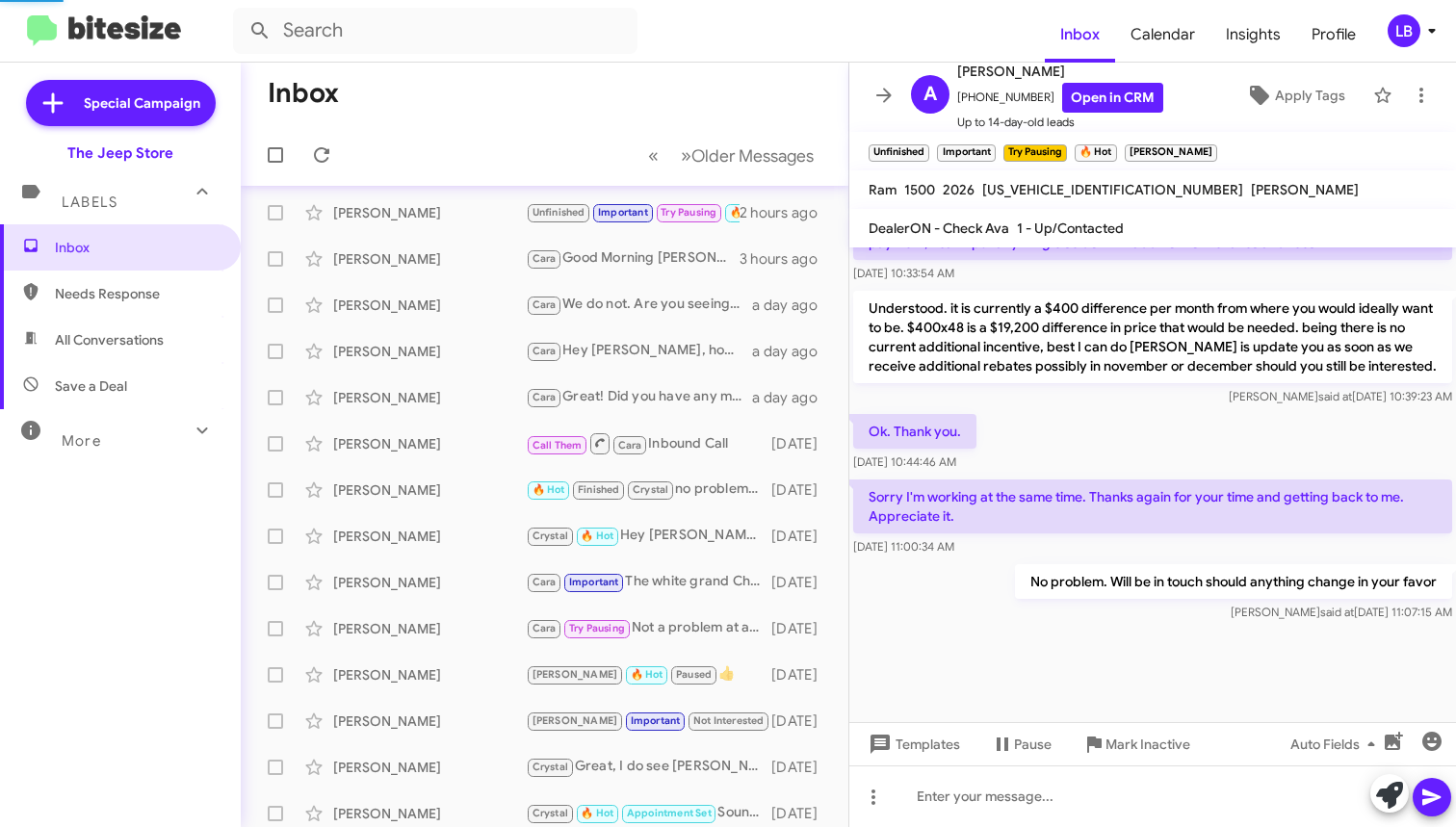
drag, startPoint x: 466, startPoint y: 119, endPoint x: 453, endPoint y: 114, distance: 13.9
click at [465, 118] on mat-toolbar-row "Inbox" at bounding box center [545, 93] width 608 height 61
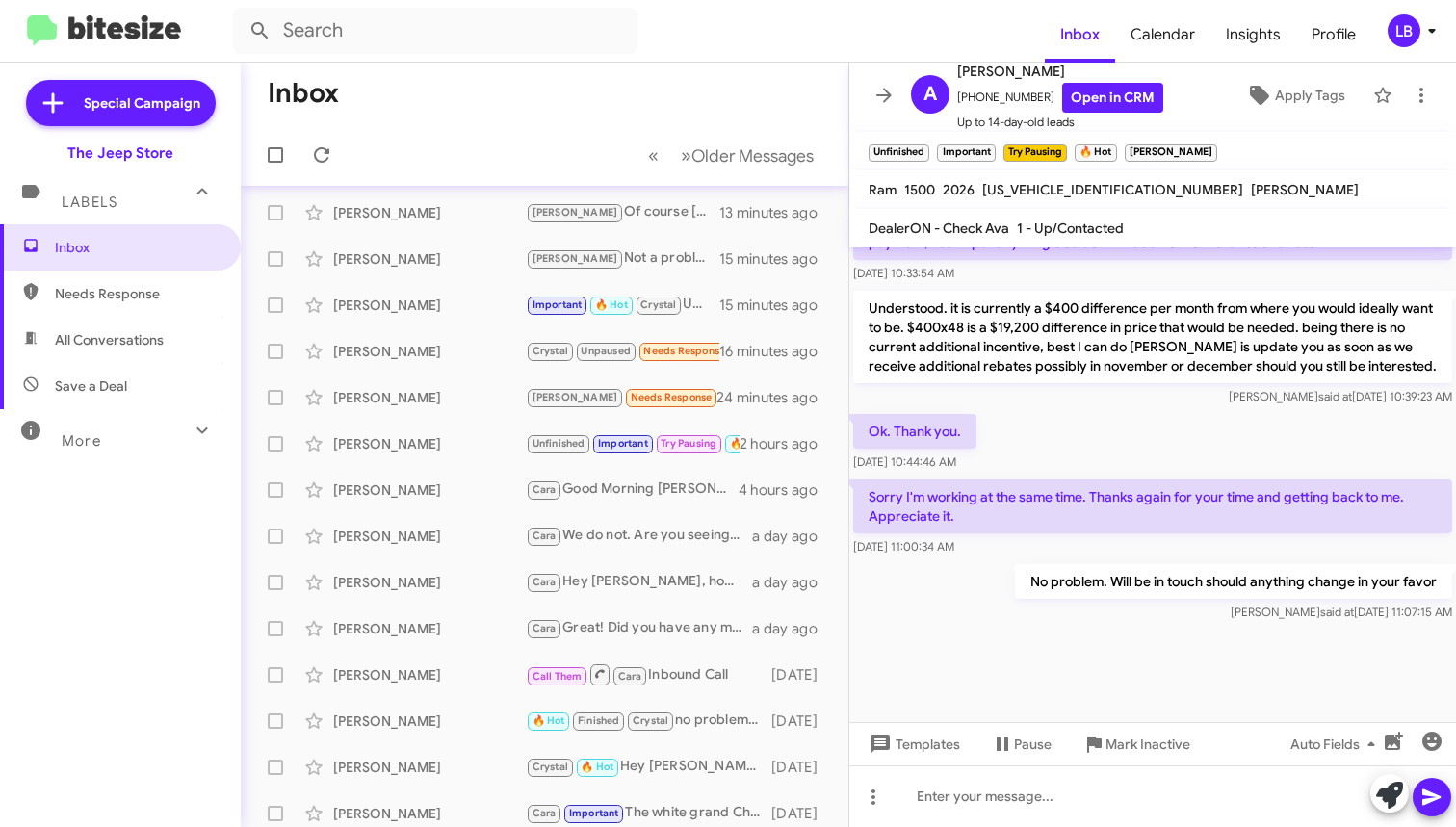
drag, startPoint x: 500, startPoint y: 170, endPoint x: 562, endPoint y: 139, distance: 69.3
click at [500, 170] on mat-toolbar-row "« Previous » Next Older Messages" at bounding box center [545, 155] width 608 height 61
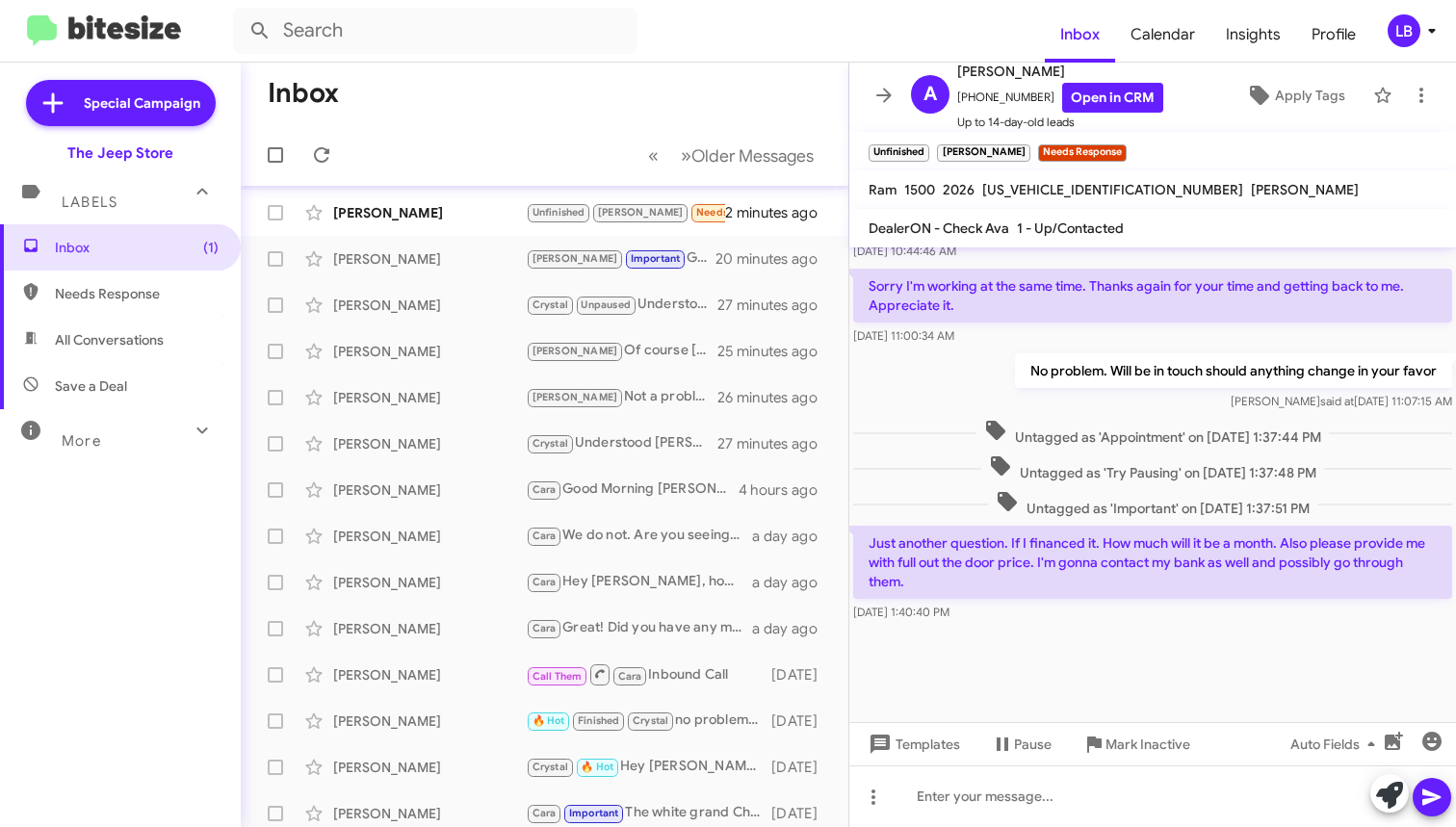
scroll to position [1150, 0]
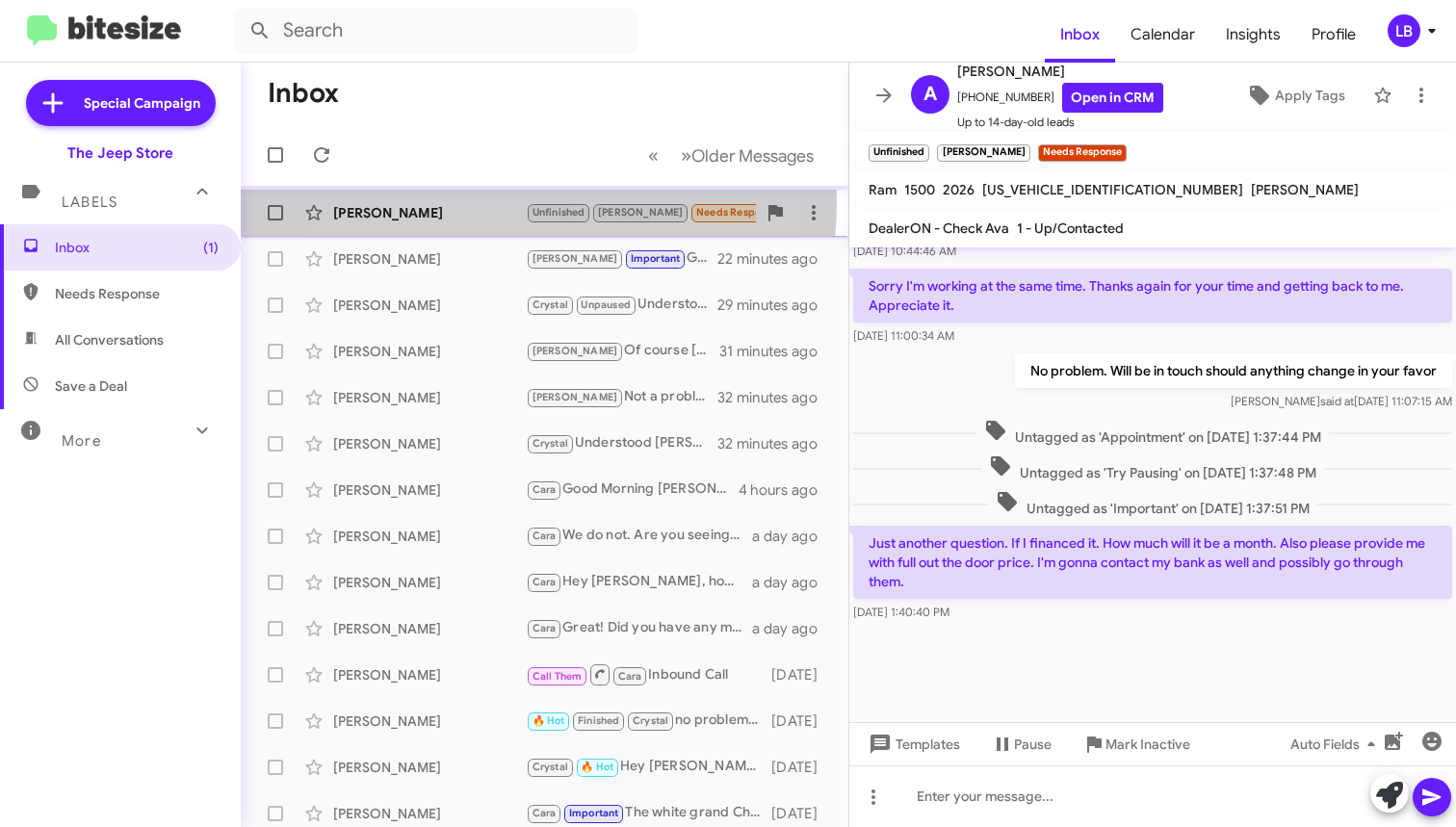
click at [451, 200] on div "Alejandro Sosa Unfinished Andrew Needs Response Just another question. If I fin…" at bounding box center [545, 212] width 576 height 38
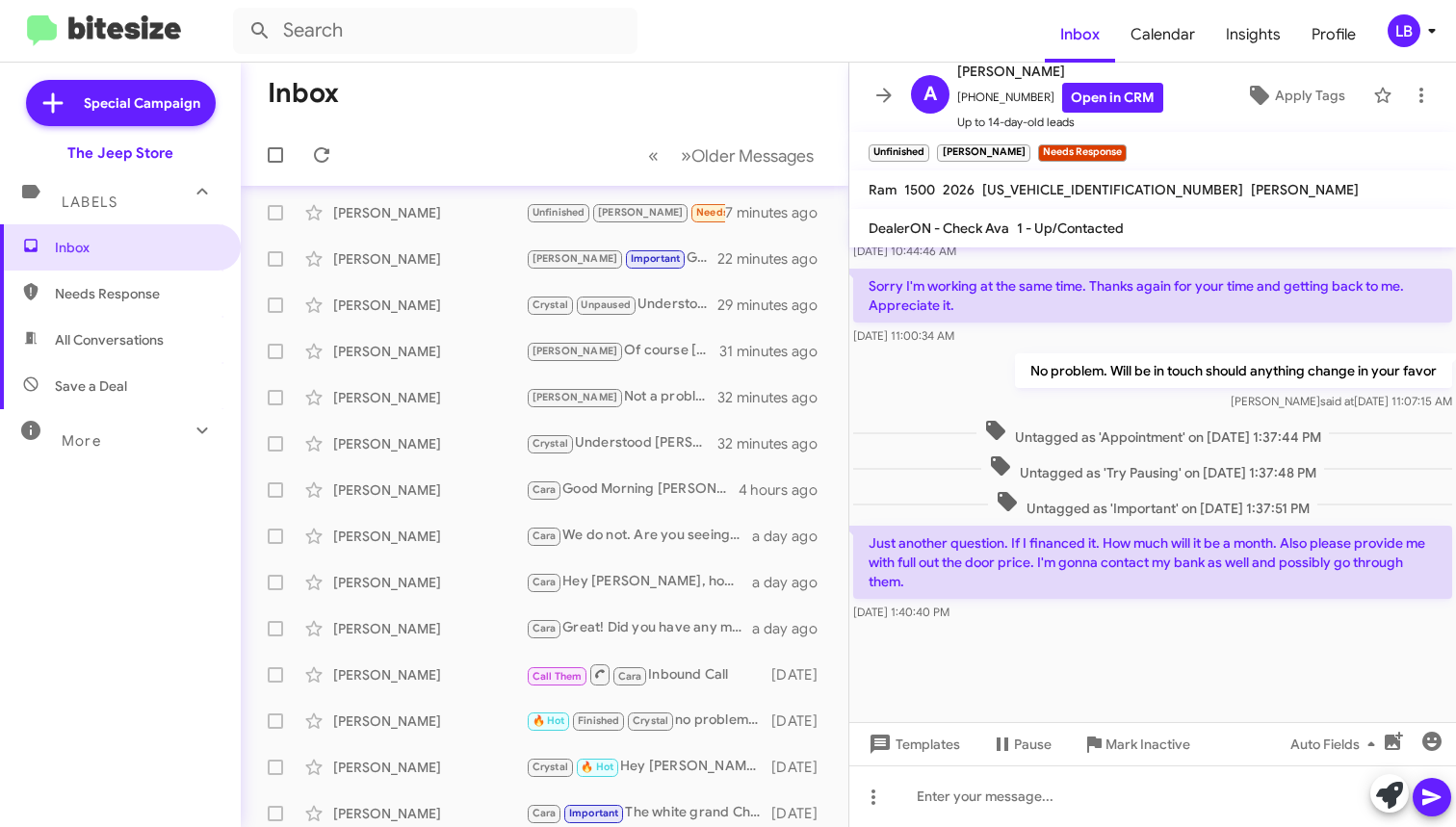
click at [1326, 425] on span "Untagged as 'Appointment' on Oct 14, 2025 - 1:37:44 PM" at bounding box center [1152, 432] width 352 height 28
click at [1266, 437] on span "Untagged as 'Appointment' on Oct 14, 2025 - 1:37:44 PM" at bounding box center [1152, 432] width 352 height 28
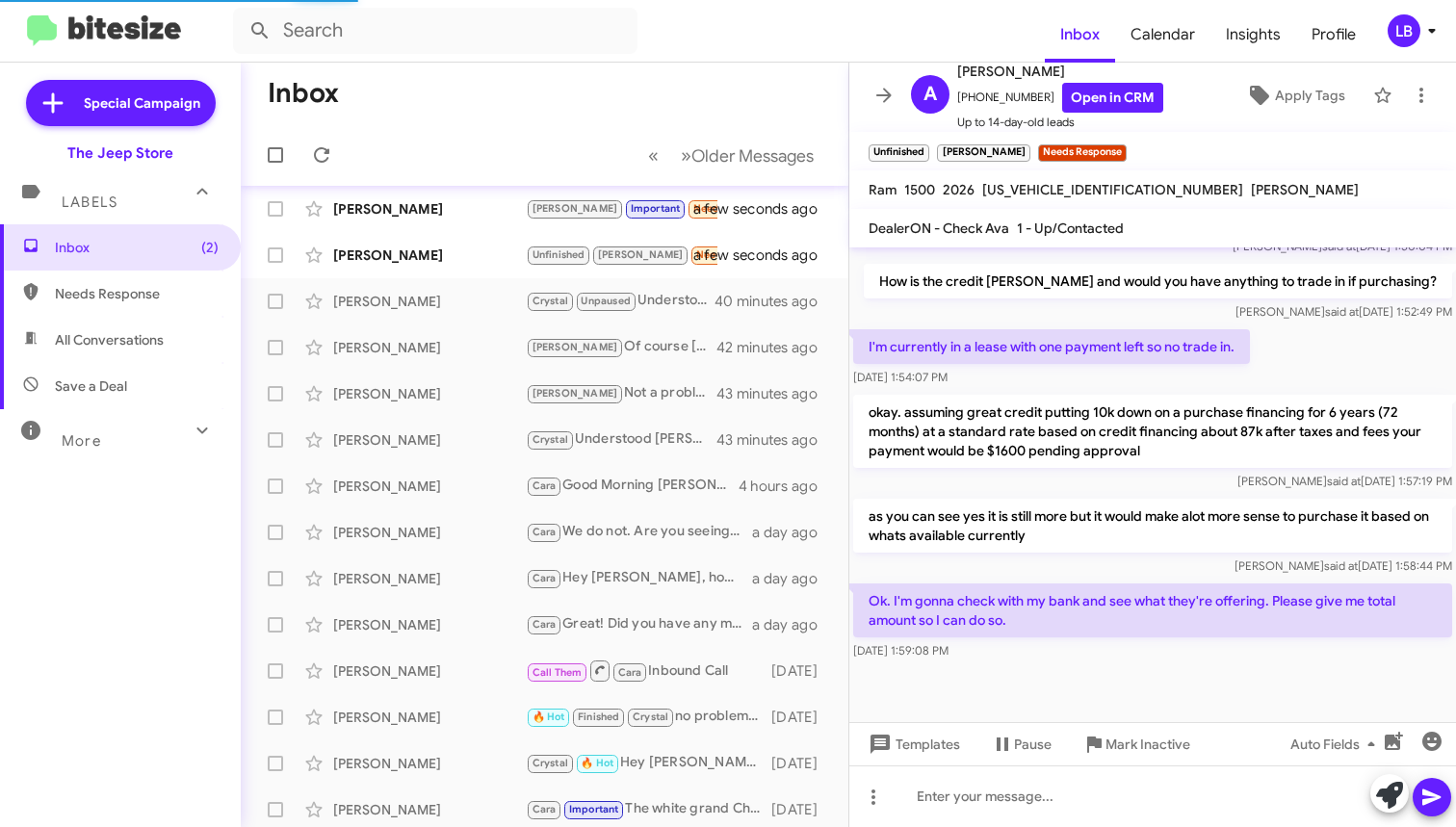
scroll to position [1227, 0]
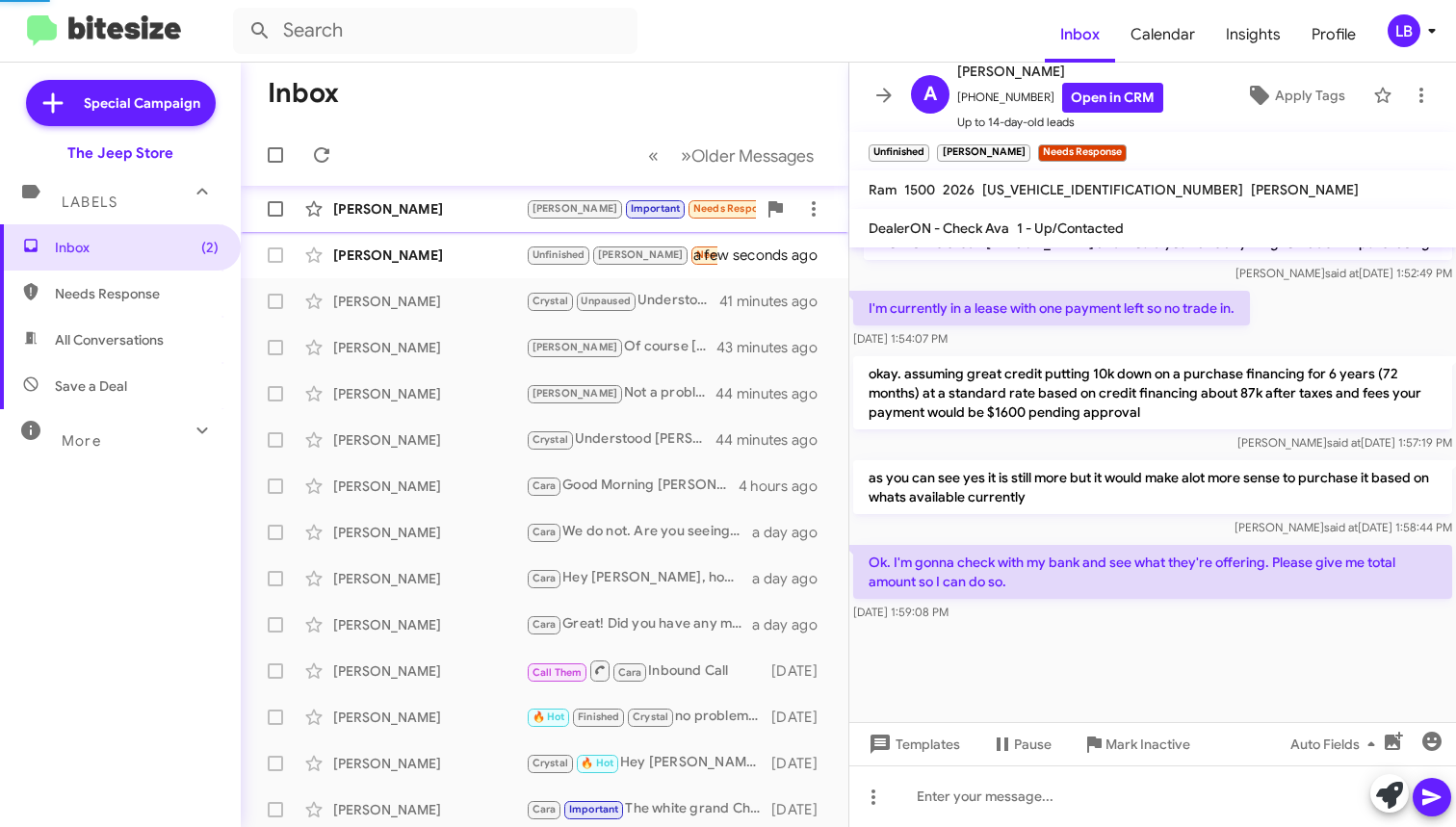
click at [465, 208] on div "Matthew Tiedemann" at bounding box center [429, 209] width 192 height 20
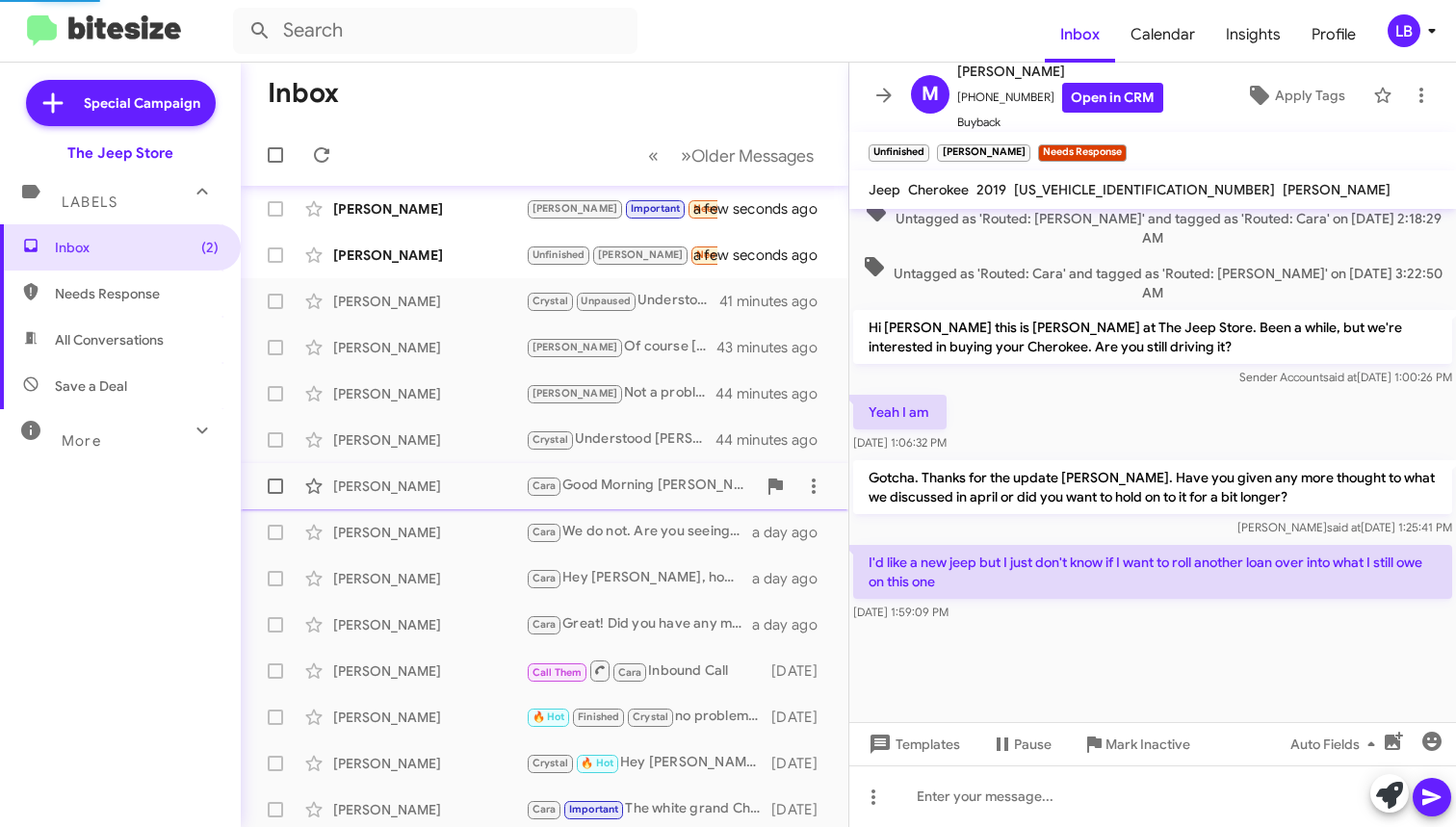
scroll to position [999, 0]
drag, startPoint x: 1033, startPoint y: 99, endPoint x: 970, endPoint y: 104, distance: 63.2
click at [970, 104] on span "+17326009396 Open in CRM" at bounding box center [1060, 98] width 206 height 30
copy span "7326009396"
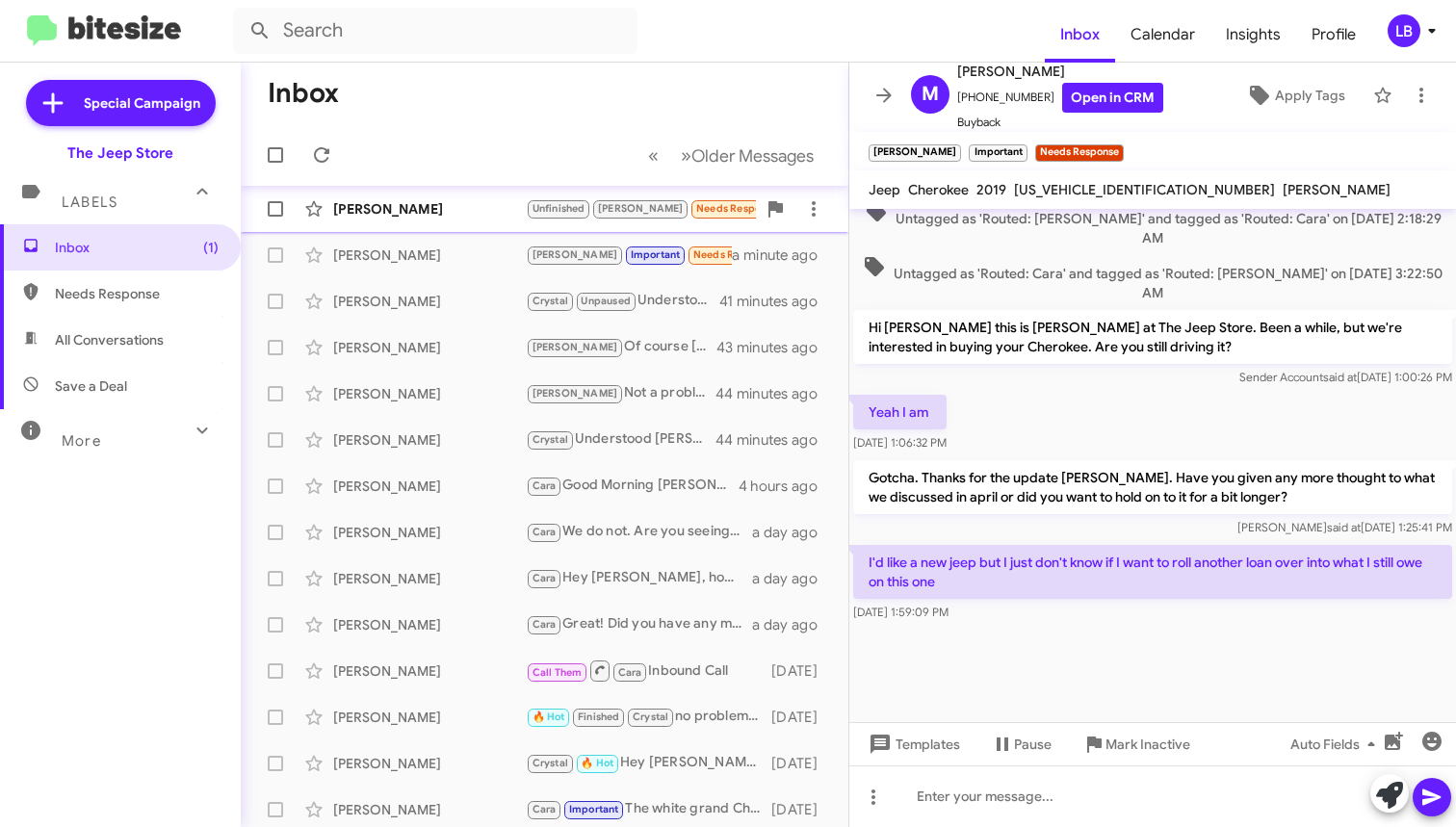
click at [454, 200] on div "[PERSON_NAME]" at bounding box center [429, 209] width 192 height 20
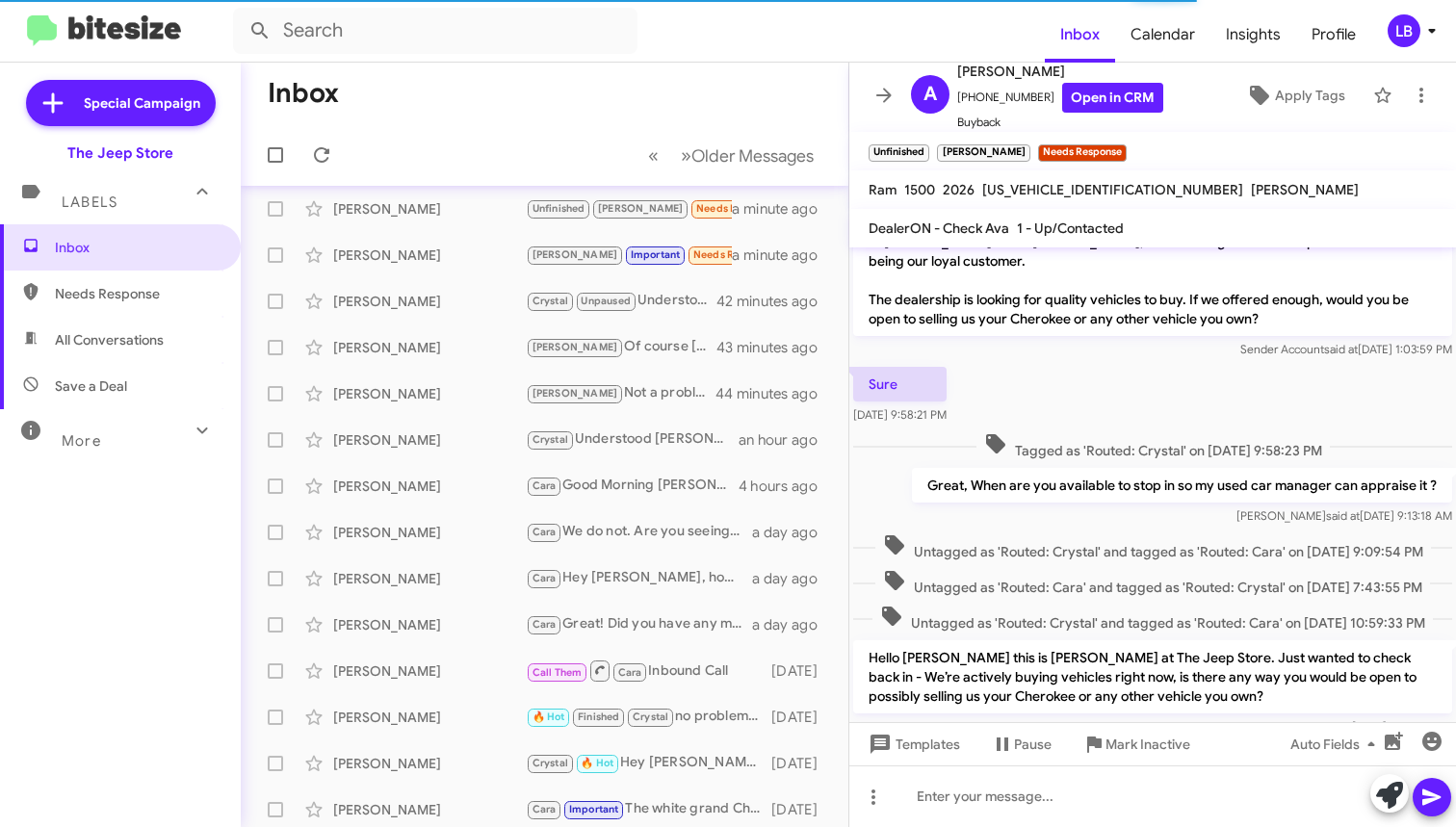
scroll to position [1037, 0]
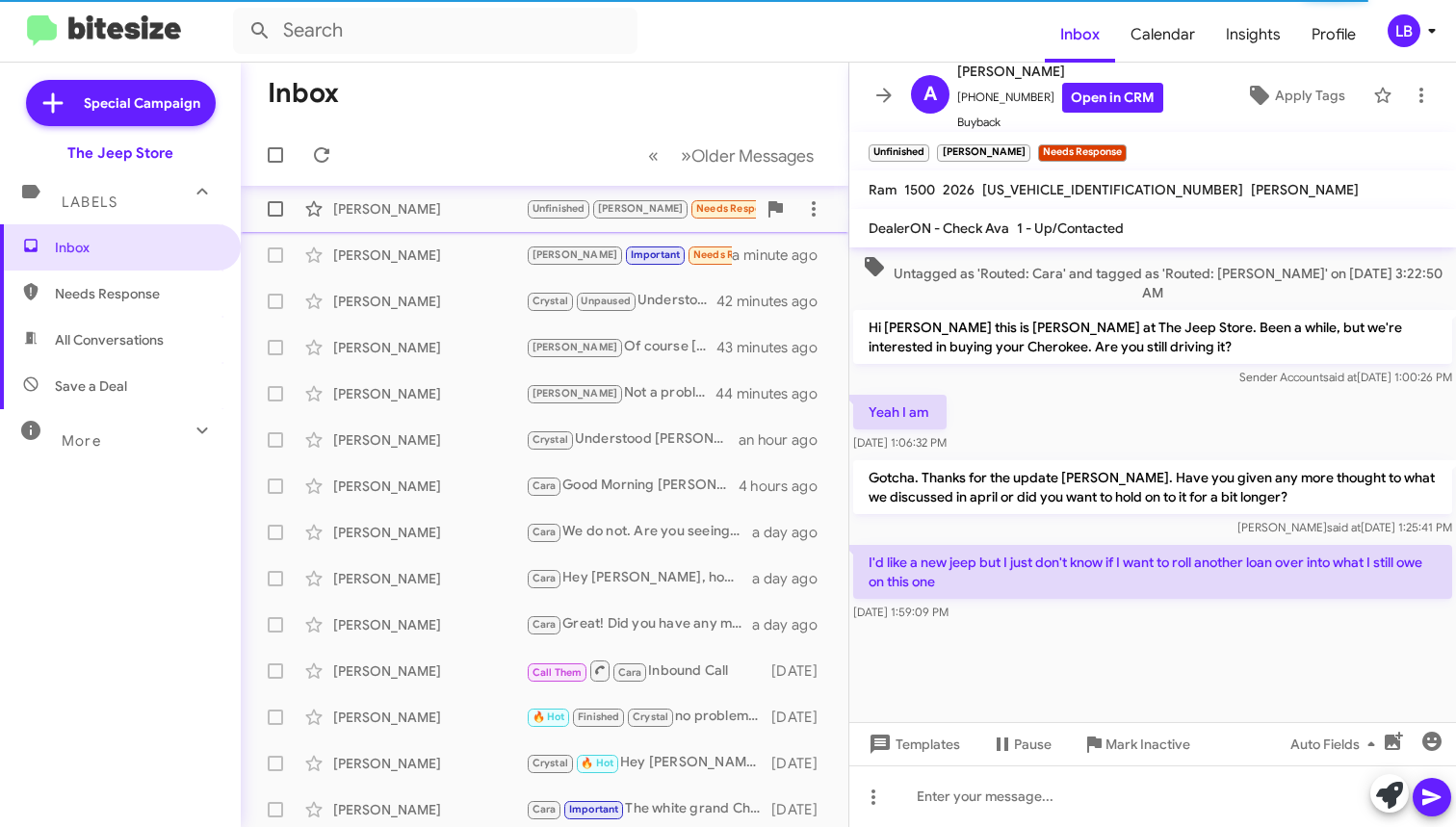
click at [454, 213] on div "[PERSON_NAME]" at bounding box center [429, 209] width 192 height 20
click at [88, 293] on span "Needs Response" at bounding box center [137, 294] width 164 height 20
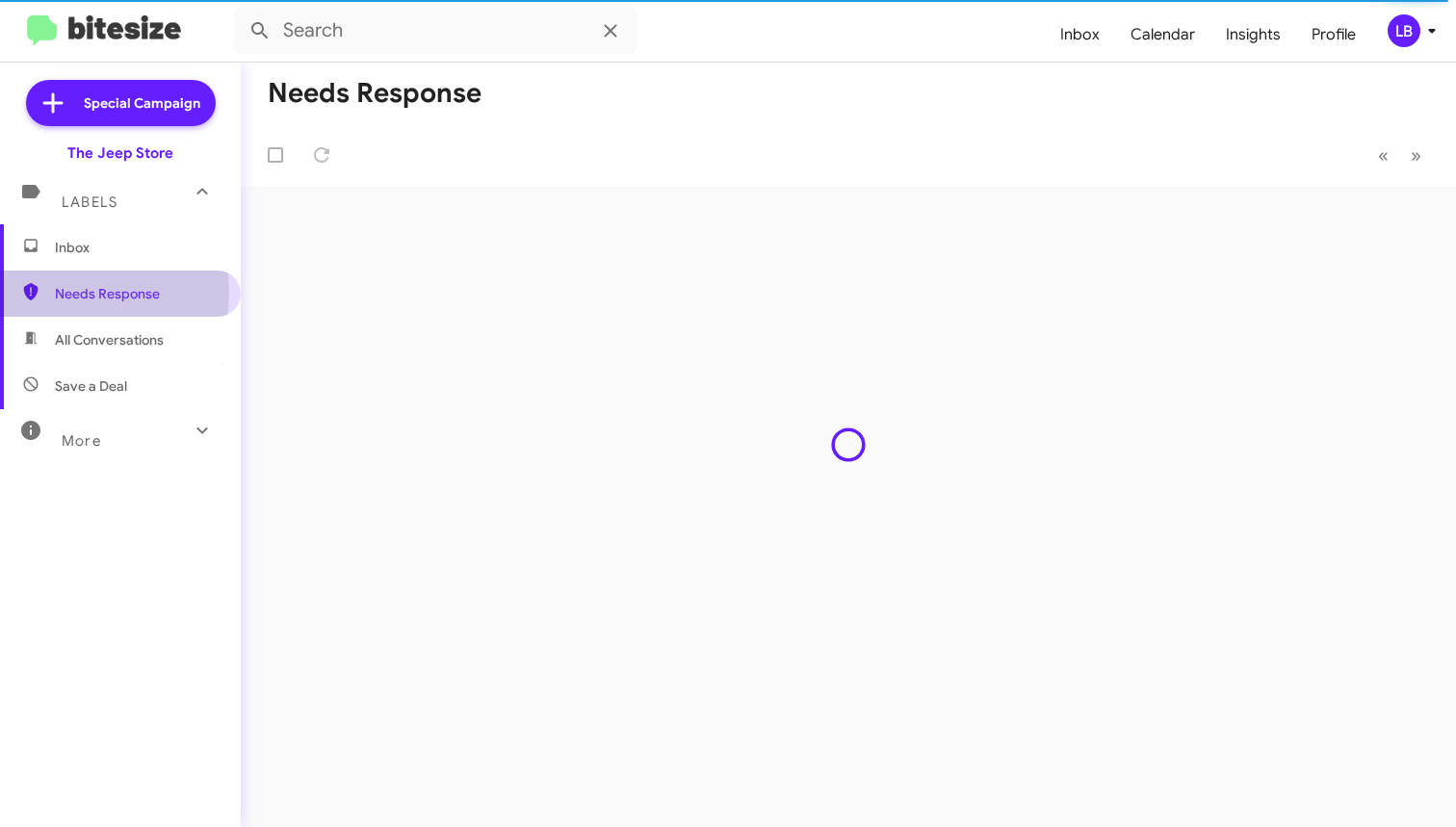
type input "in:needs-response"
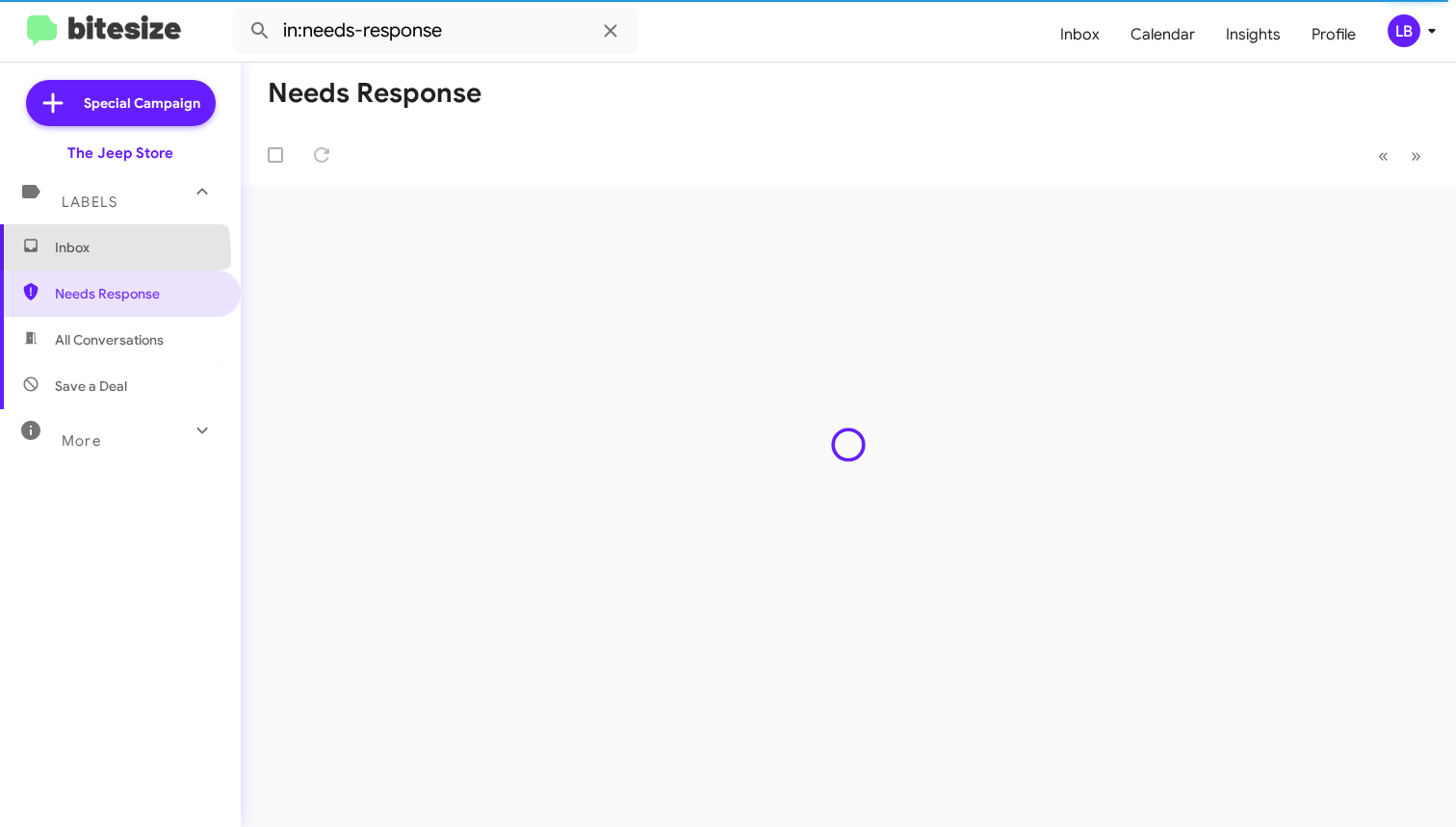
click at [100, 255] on span "Inbox" at bounding box center [137, 248] width 164 height 20
